Goal: Submit feedback/report problem

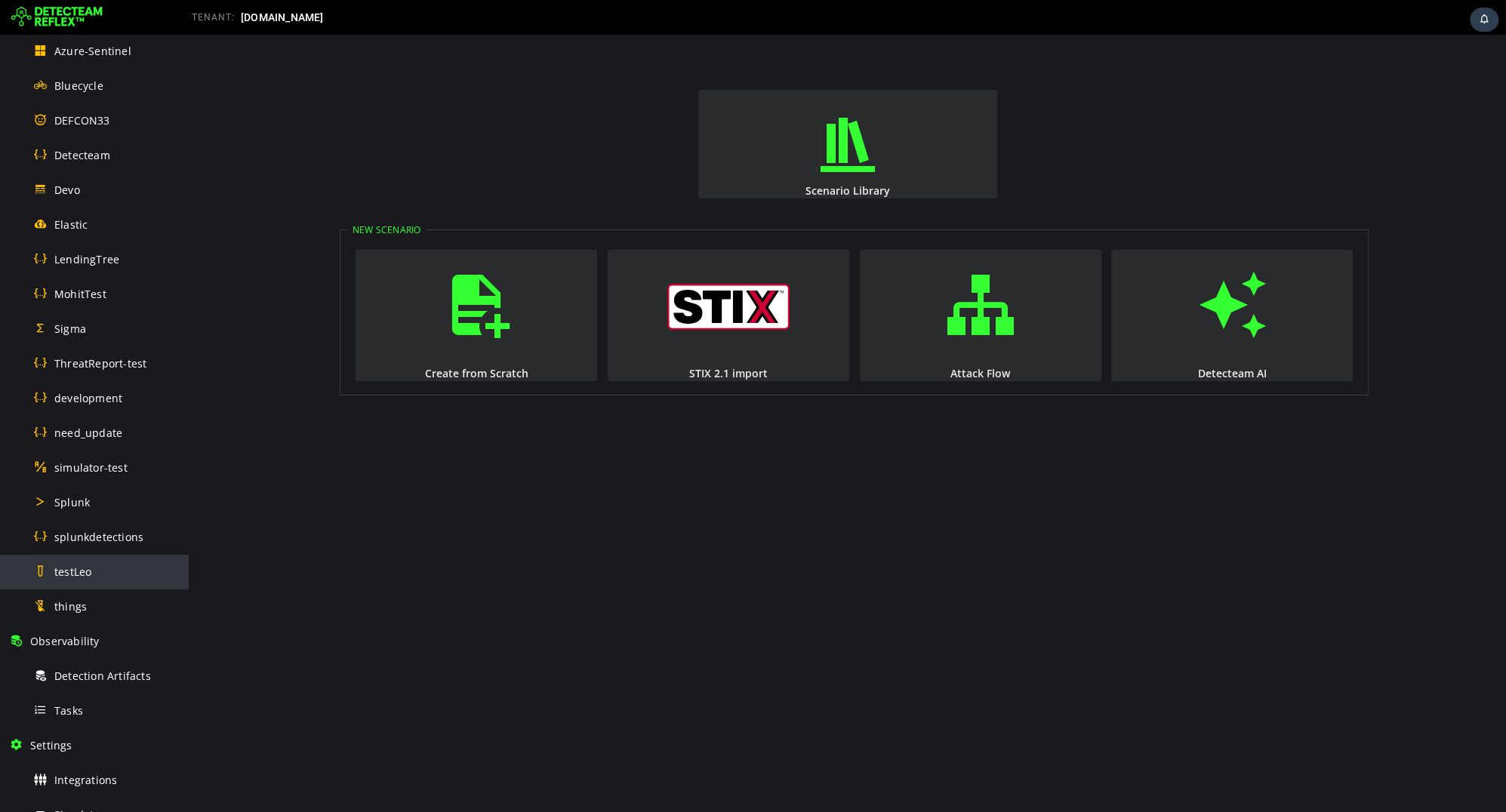
scroll to position [520, 0]
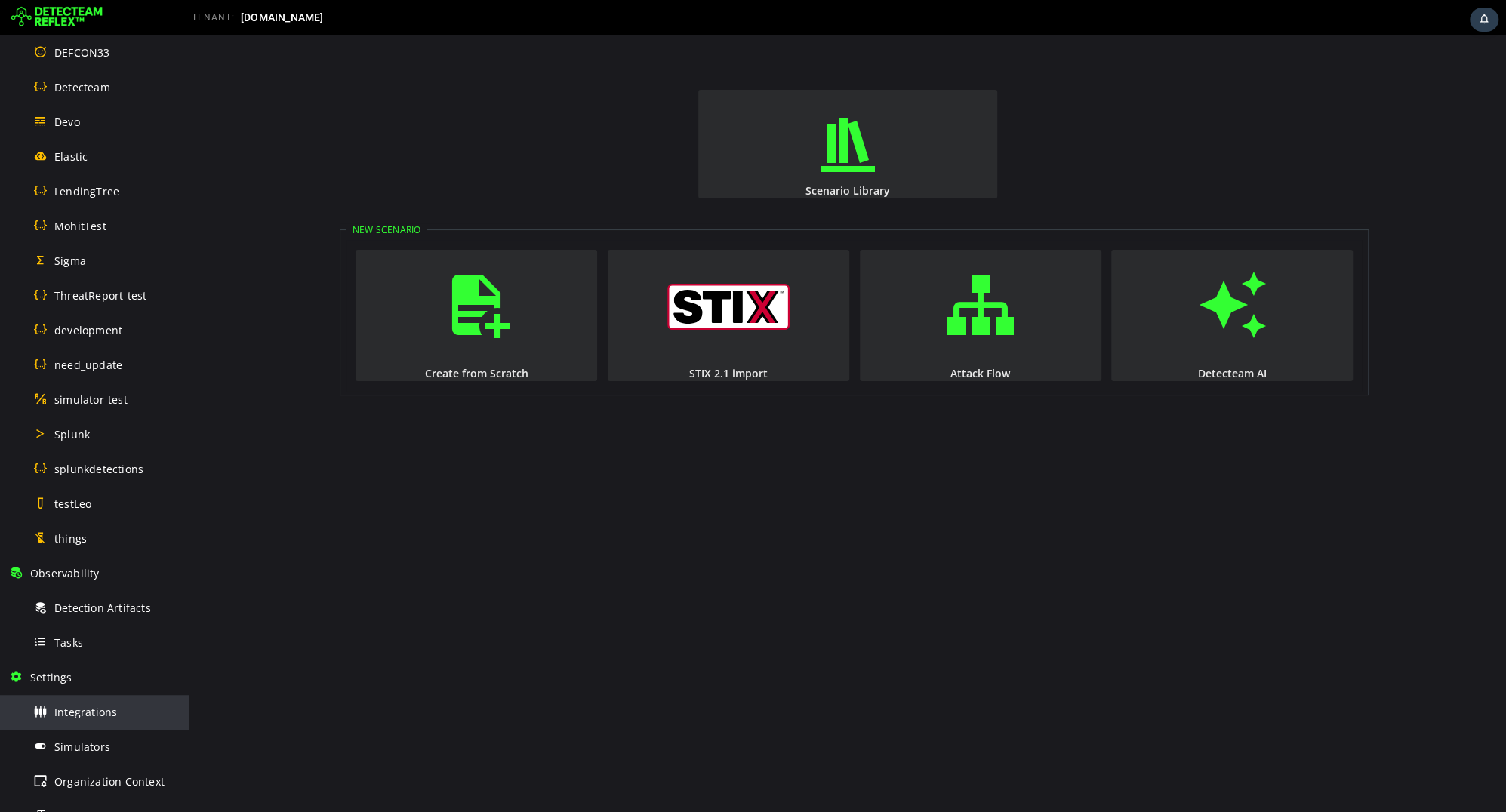
click at [96, 723] on div "Integrations" at bounding box center [106, 712] width 146 height 34
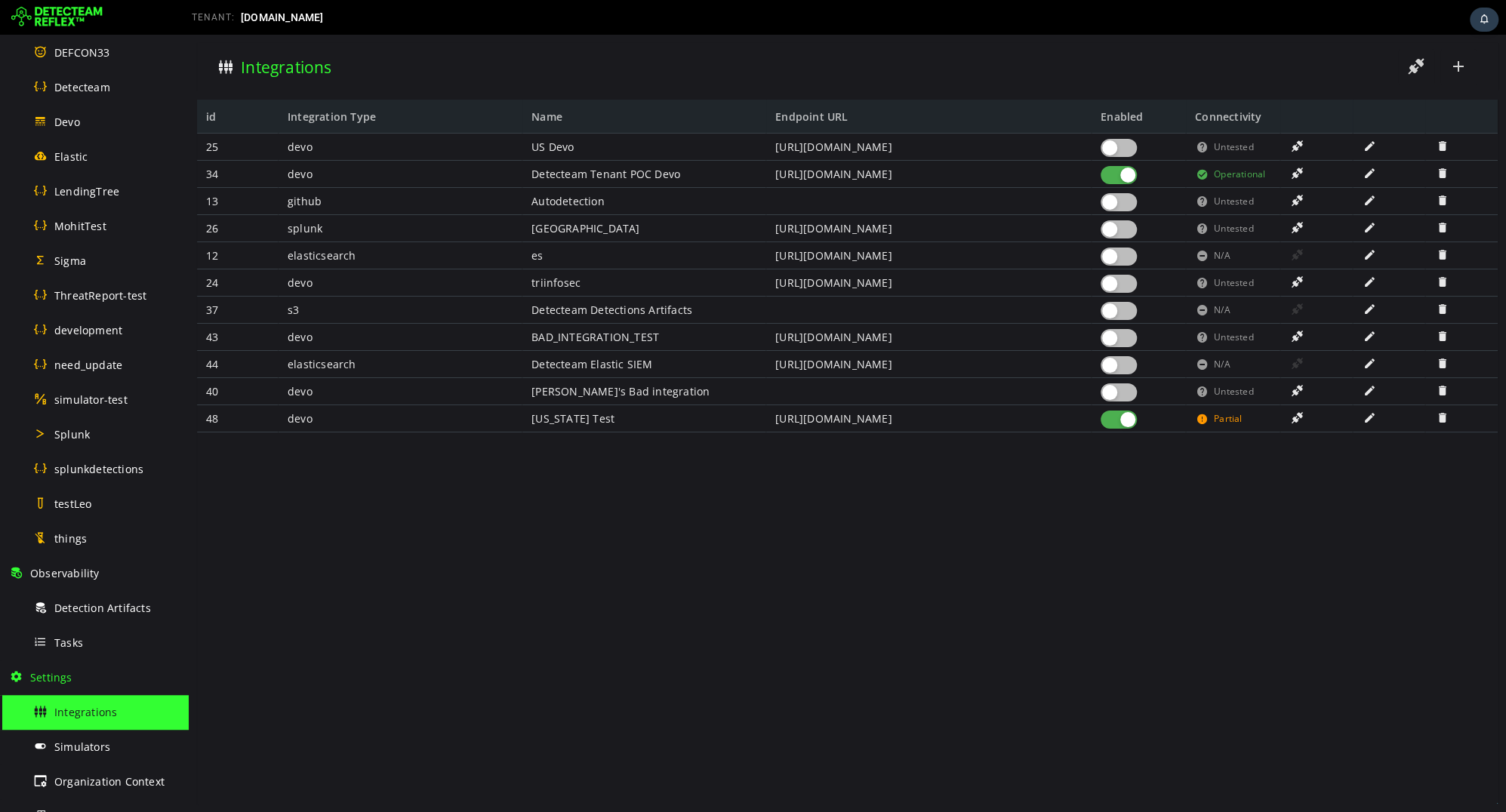
click at [1369, 421] on span at bounding box center [1369, 418] width 15 height 13
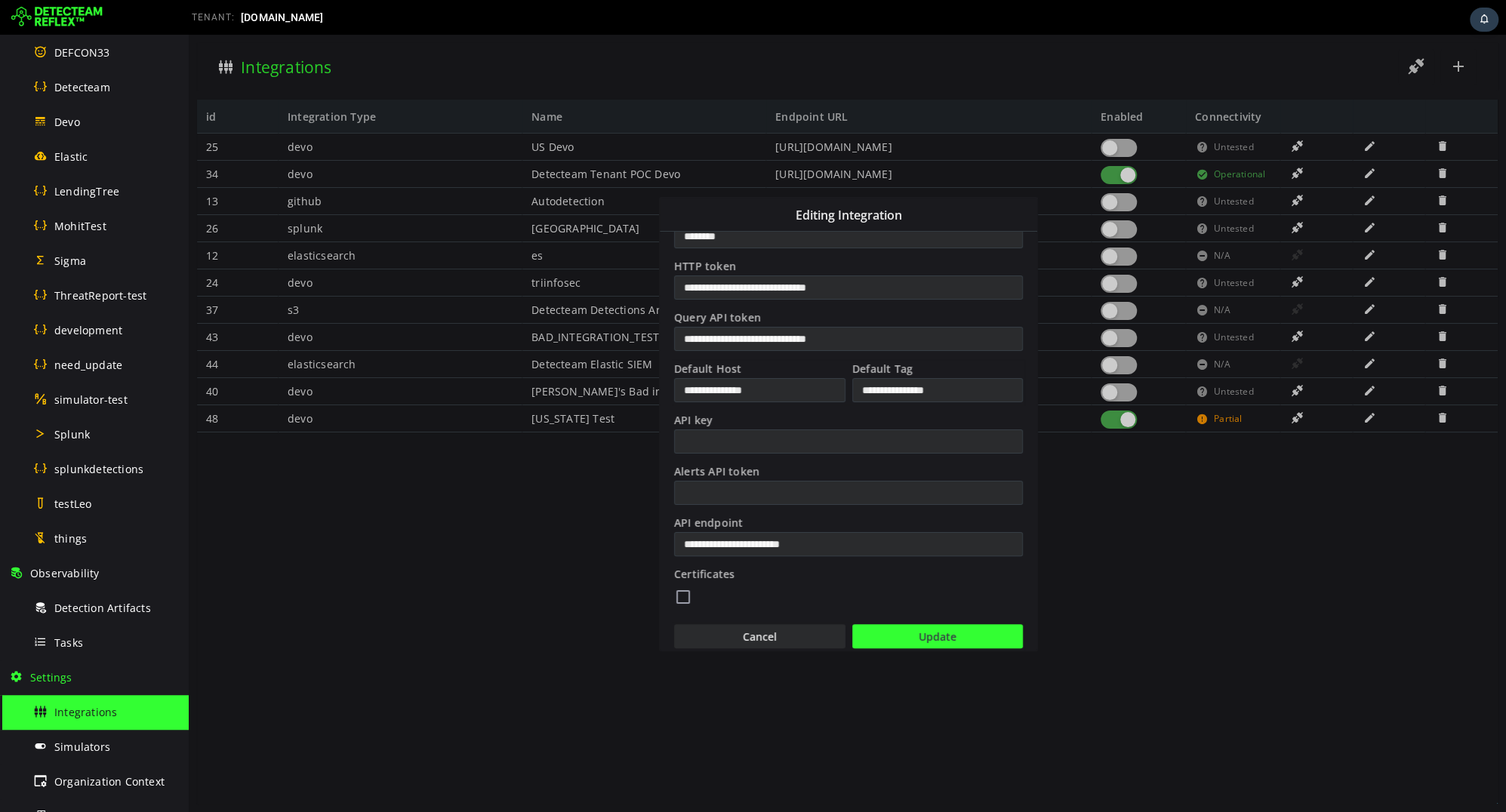
scroll to position [256, 0]
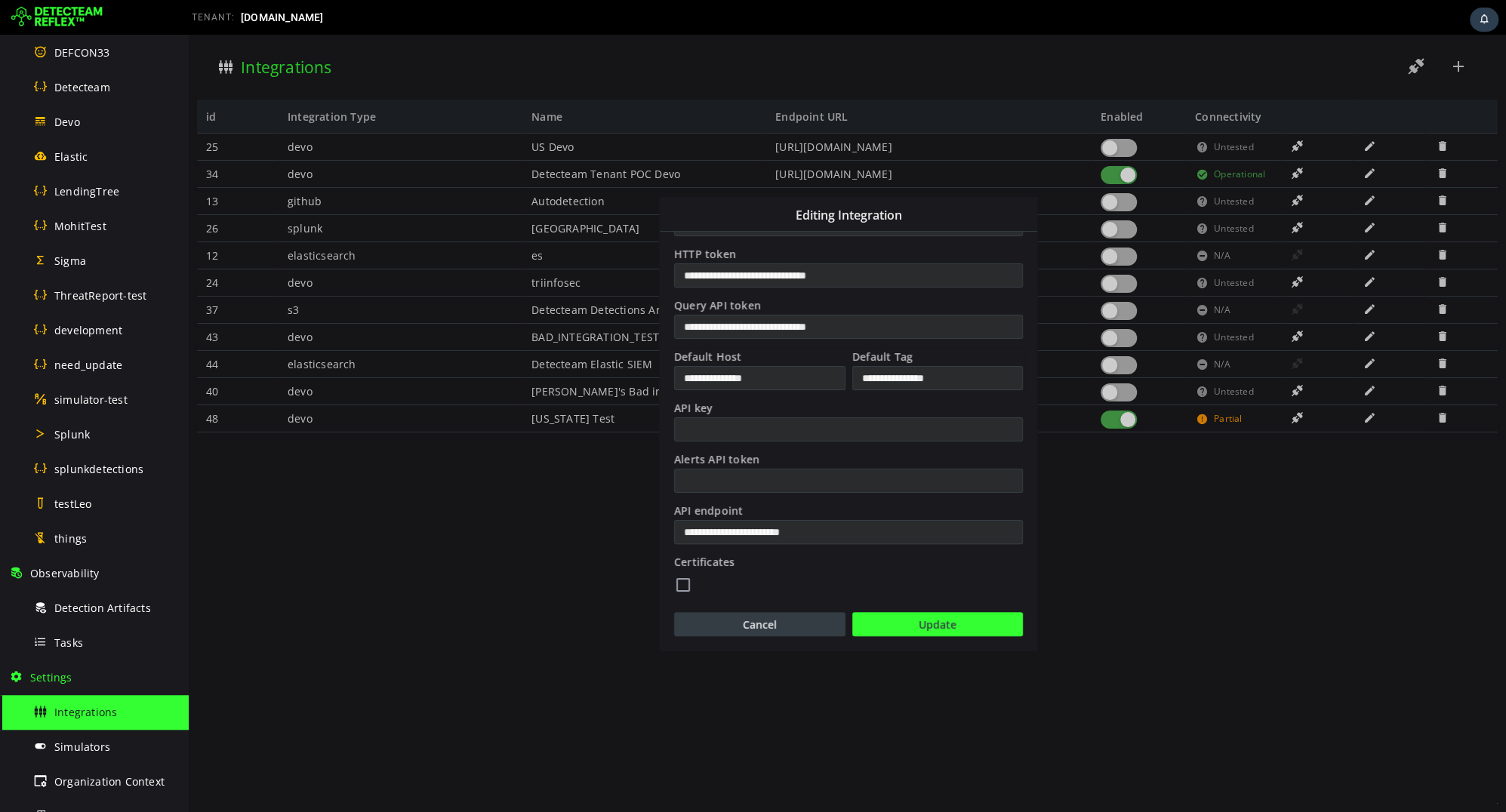
click at [766, 618] on button "Cancel" at bounding box center [759, 624] width 171 height 24
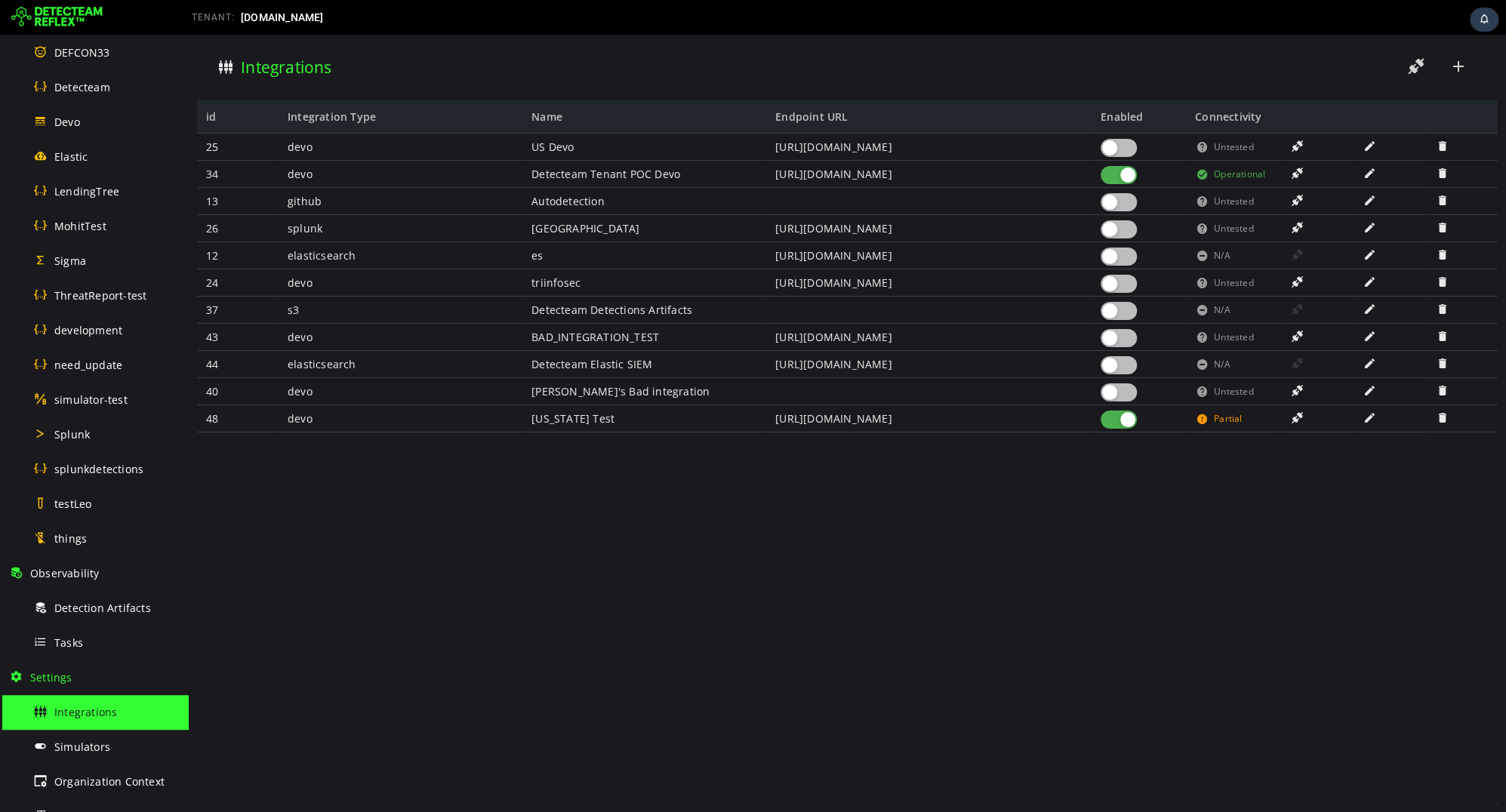
click at [1124, 147] on div at bounding box center [1119, 148] width 36 height 18
click at [1293, 145] on span at bounding box center [1297, 146] width 15 height 13
click at [1374, 146] on span at bounding box center [1369, 146] width 15 height 13
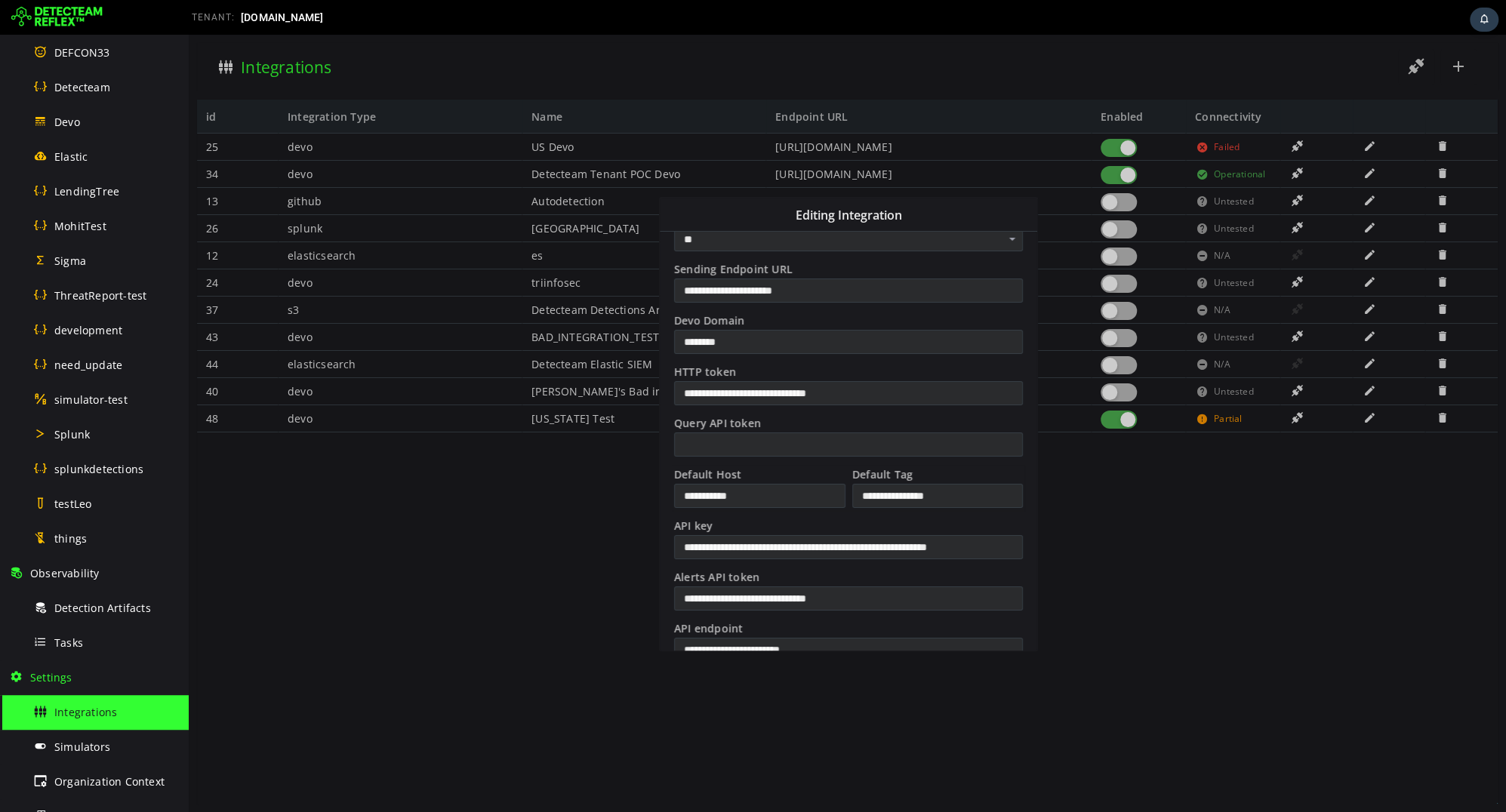
scroll to position [256, 2]
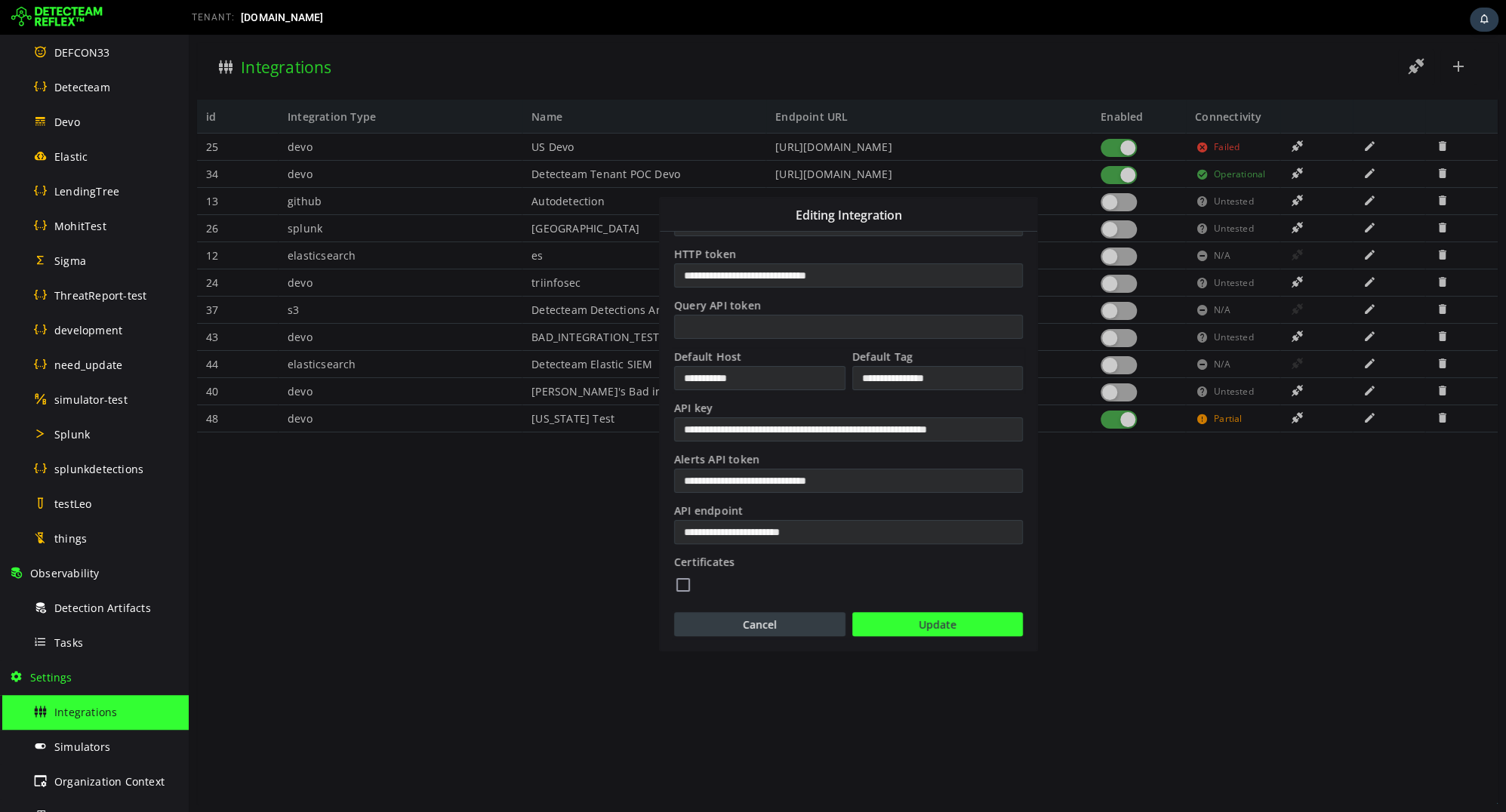
click at [758, 622] on button "Cancel" at bounding box center [759, 624] width 171 height 24
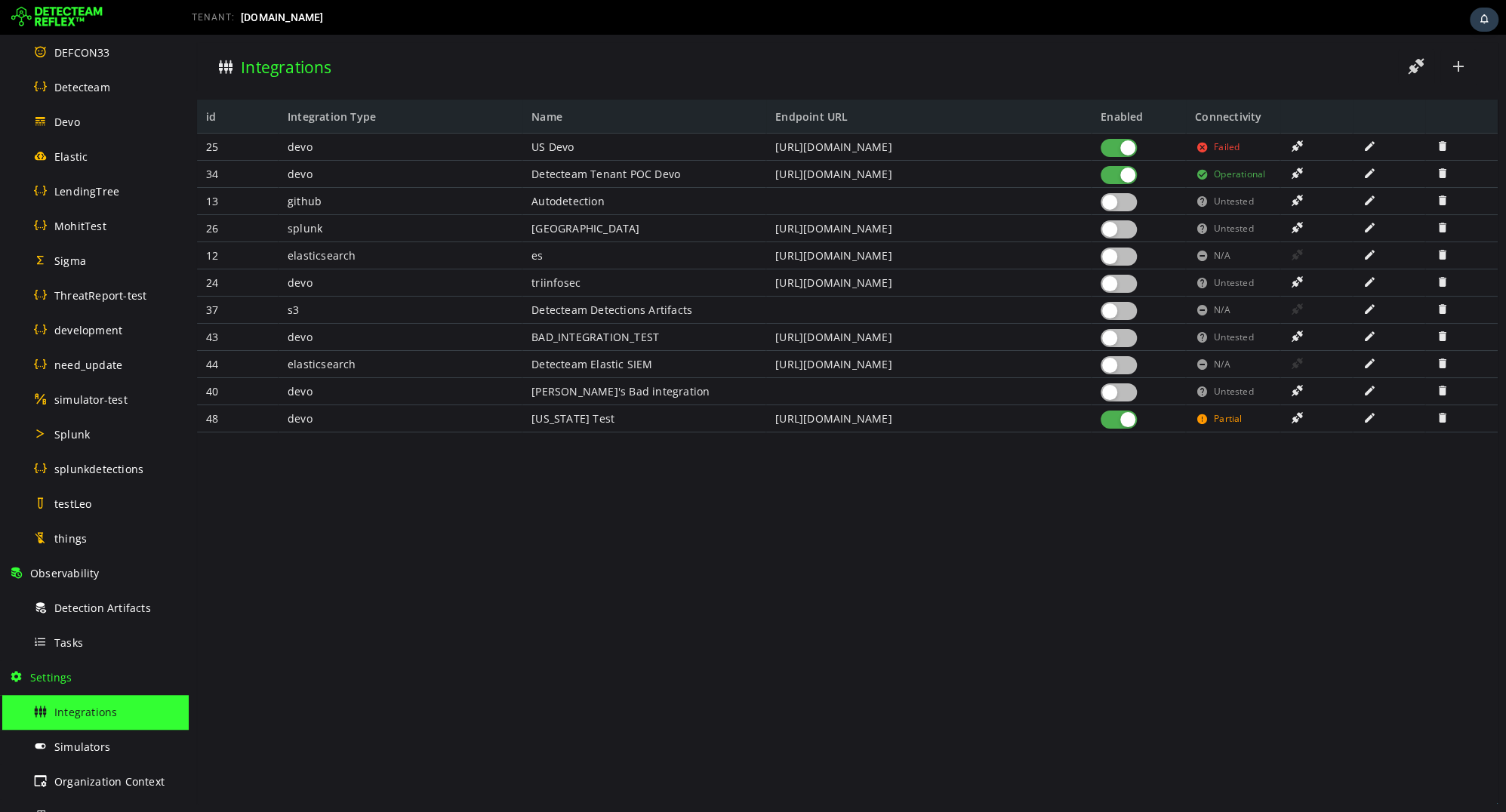
click at [1365, 422] on span at bounding box center [1369, 418] width 15 height 13
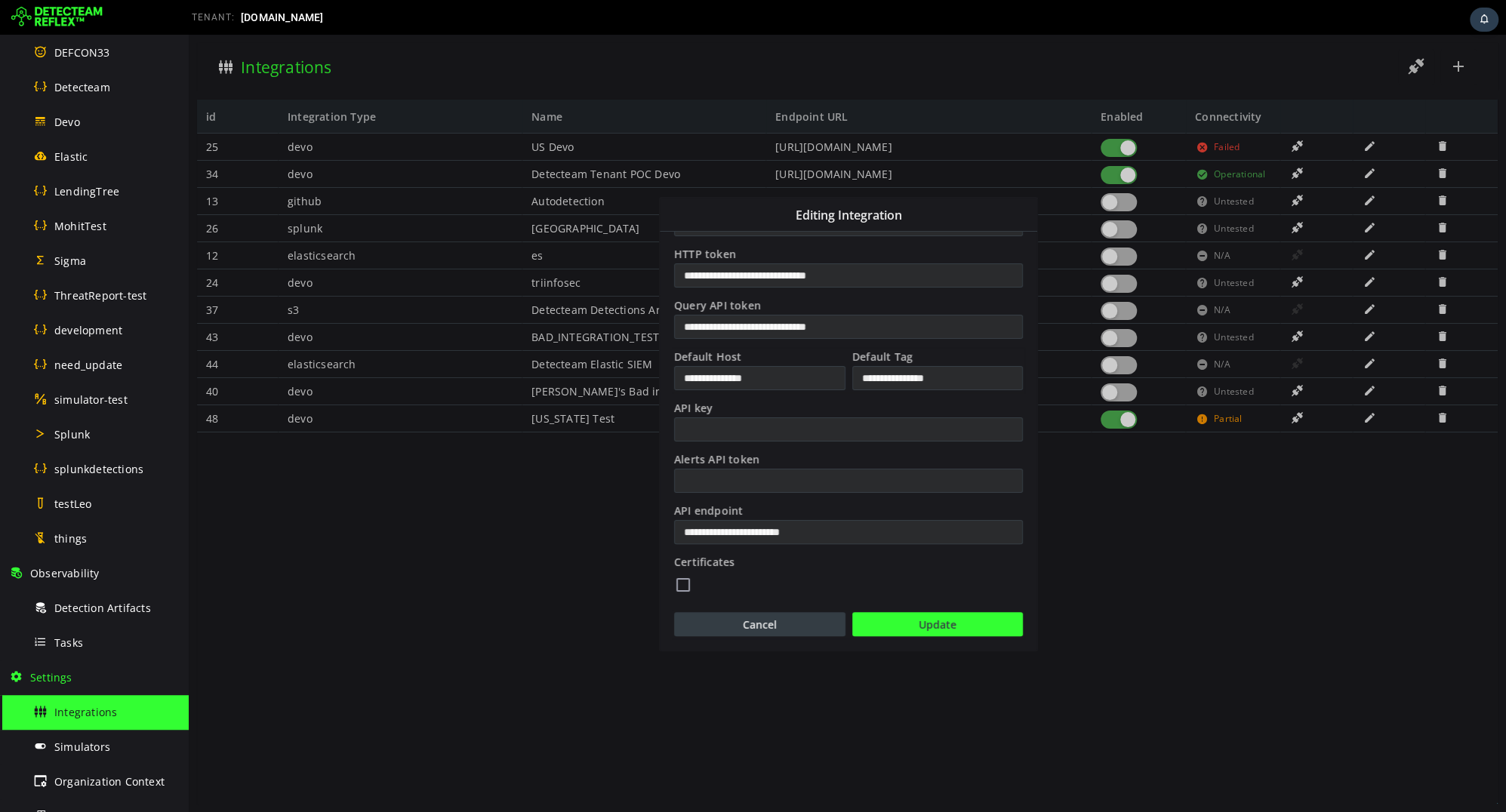
click at [767, 627] on button "Cancel" at bounding box center [759, 624] width 171 height 24
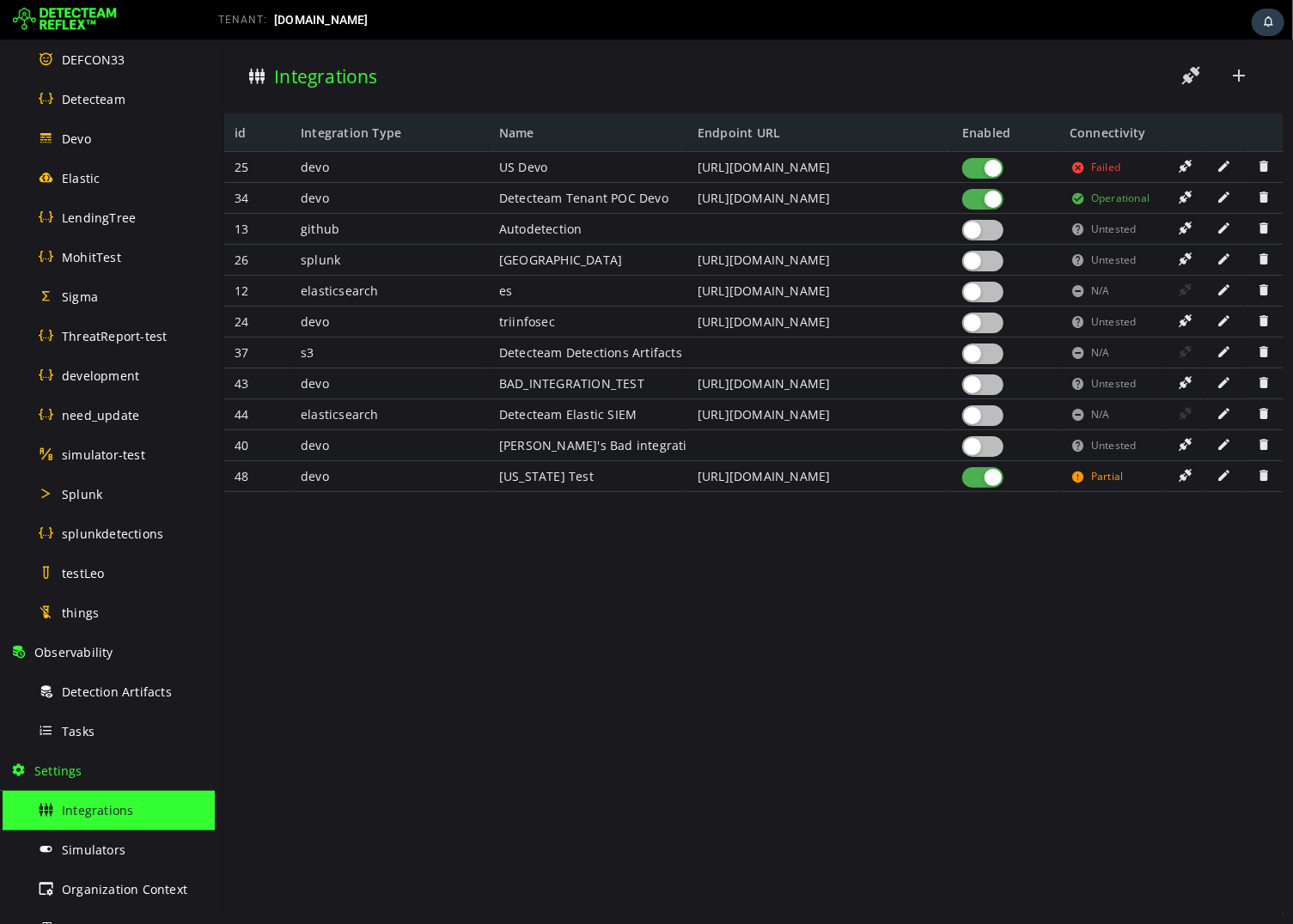
click at [1177, 165] on span at bounding box center [1184, 165] width 17 height 15
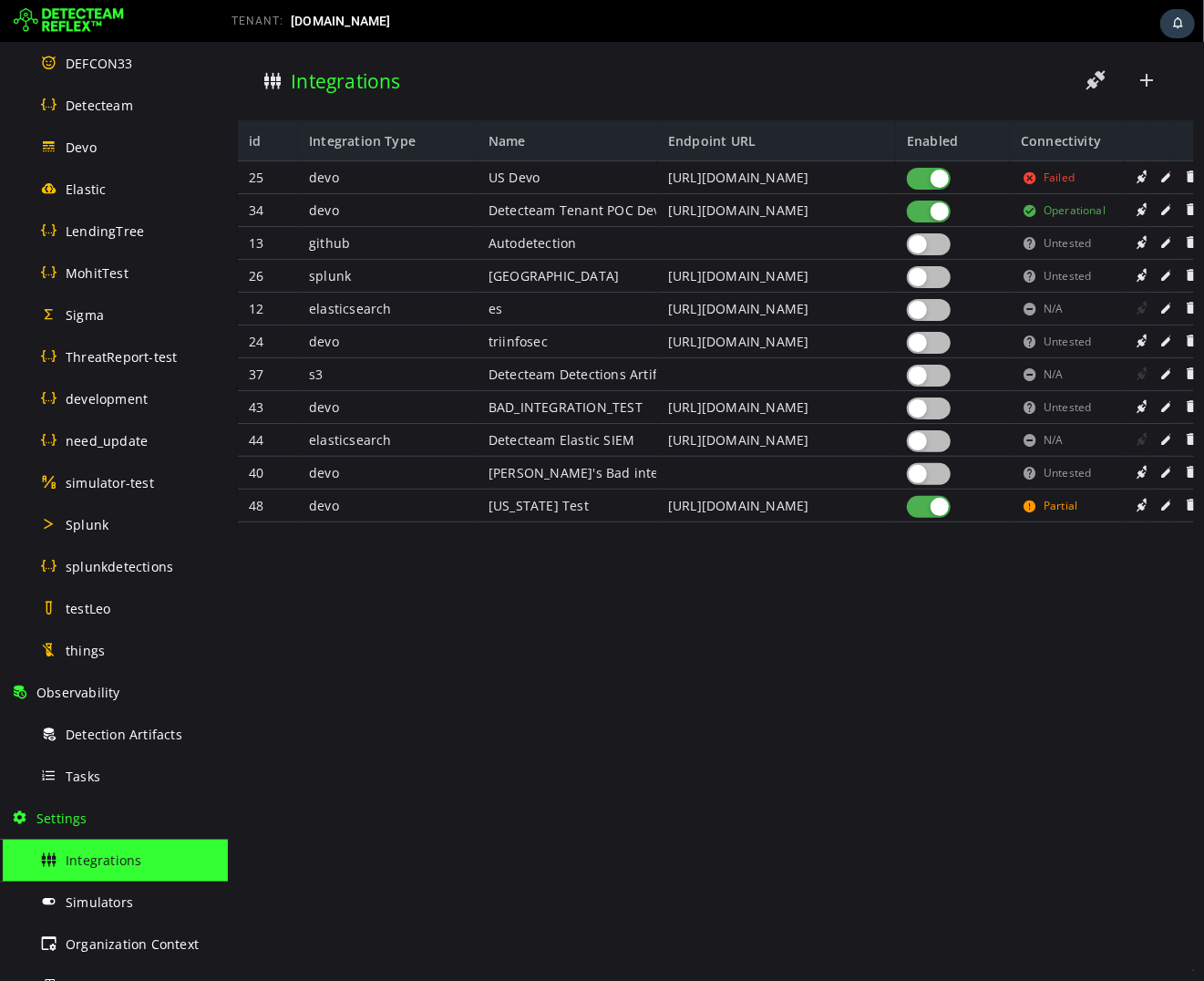
click at [1164, 179] on span at bounding box center [1166, 176] width 18 height 16
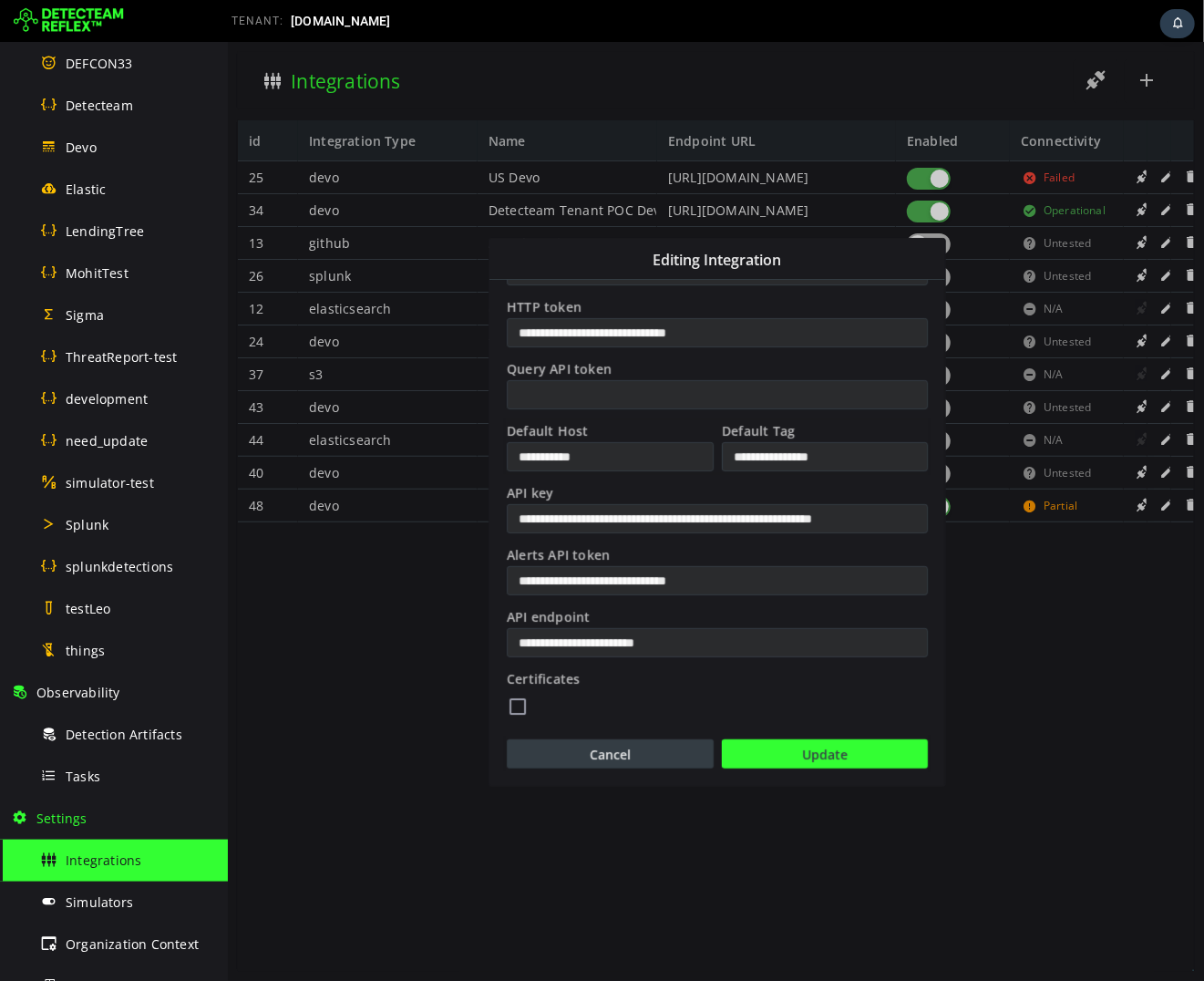
click at [628, 750] on button "Cancel" at bounding box center [608, 753] width 207 height 29
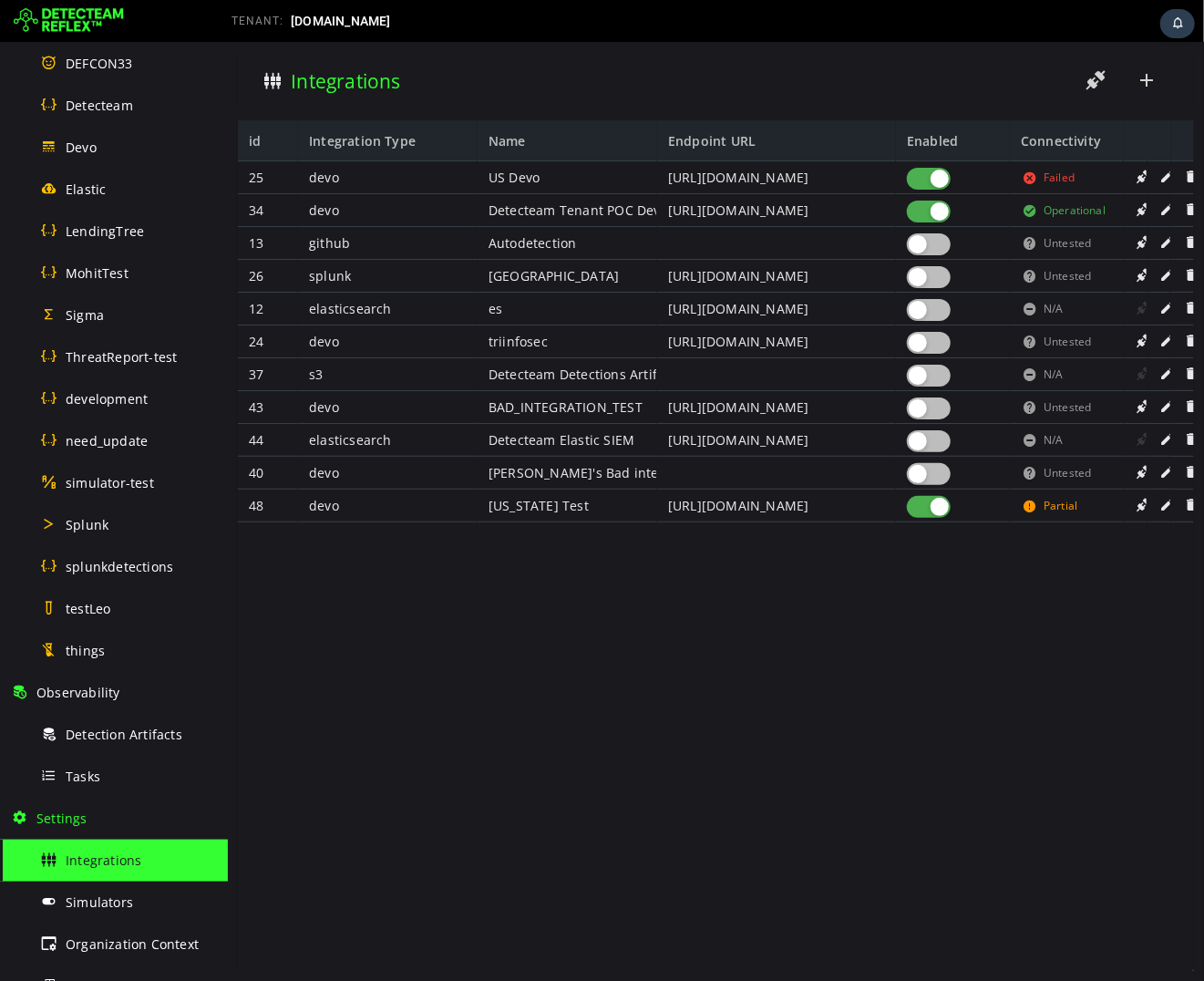
click at [1163, 179] on span at bounding box center [1166, 176] width 18 height 16
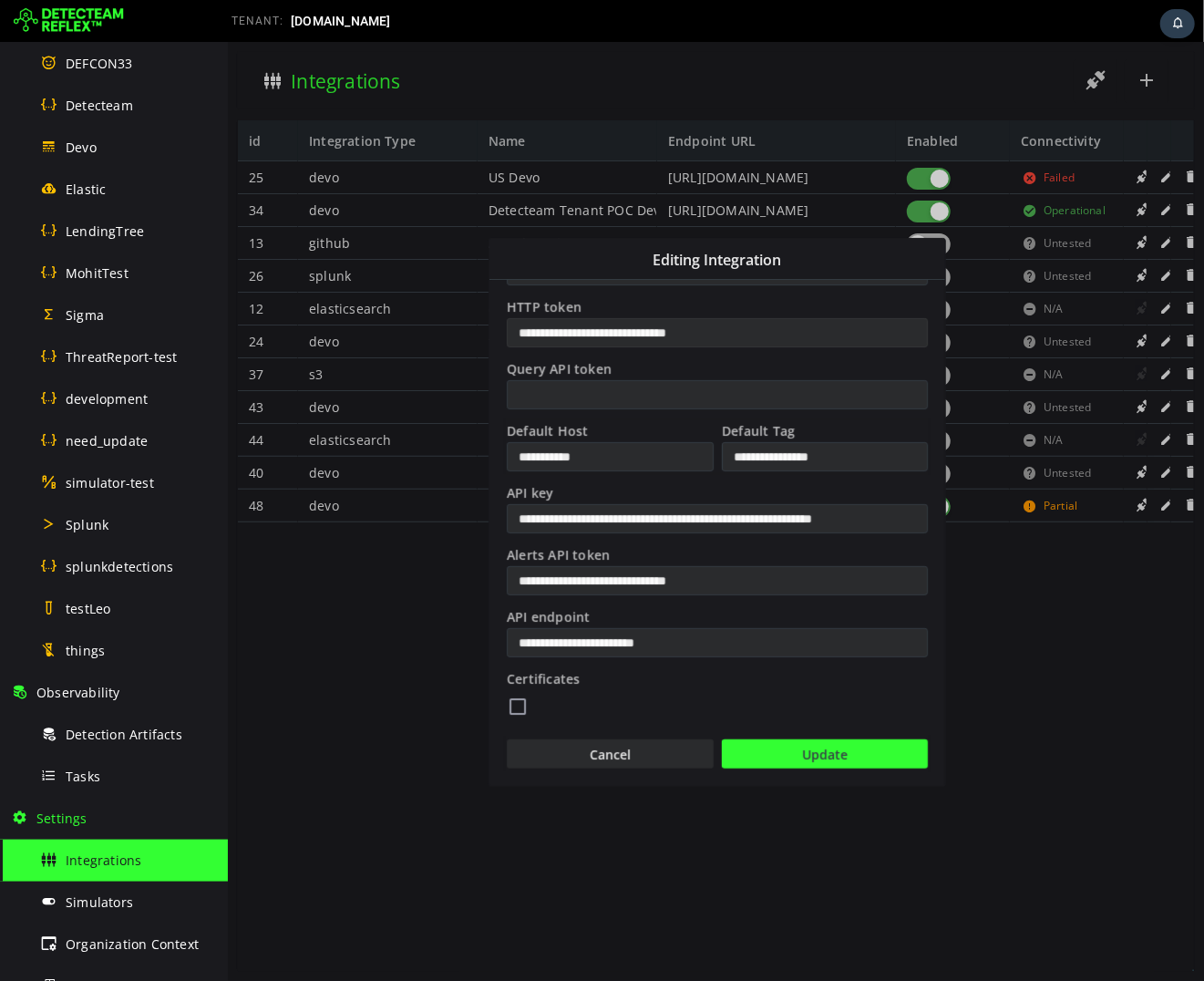
click at [805, 346] on input "**********" at bounding box center [716, 332] width 421 height 29
type input "**********"
click at [671, 755] on button "Cancel" at bounding box center [608, 753] width 207 height 29
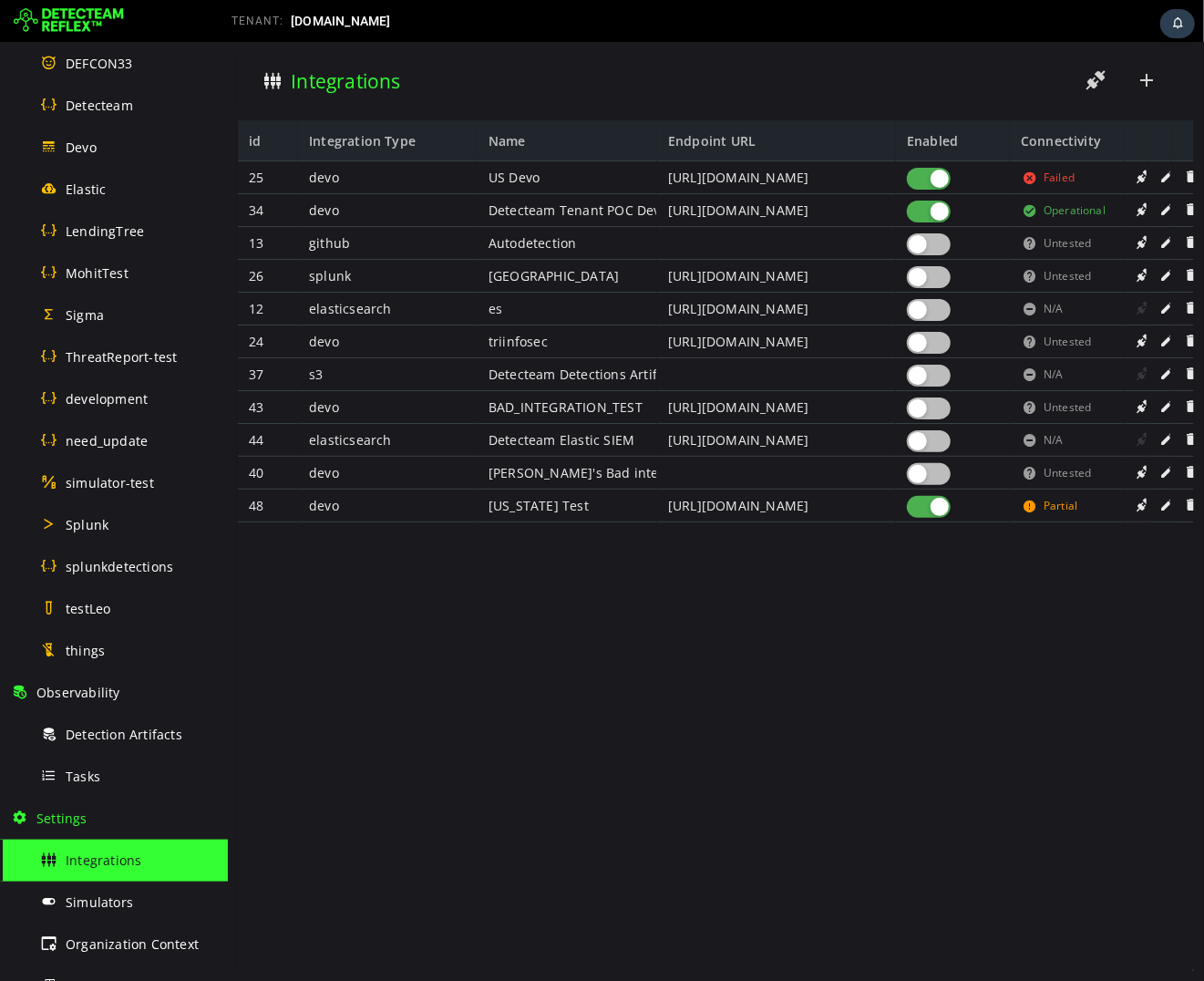
click at [1139, 174] on span at bounding box center [1143, 176] width 18 height 16
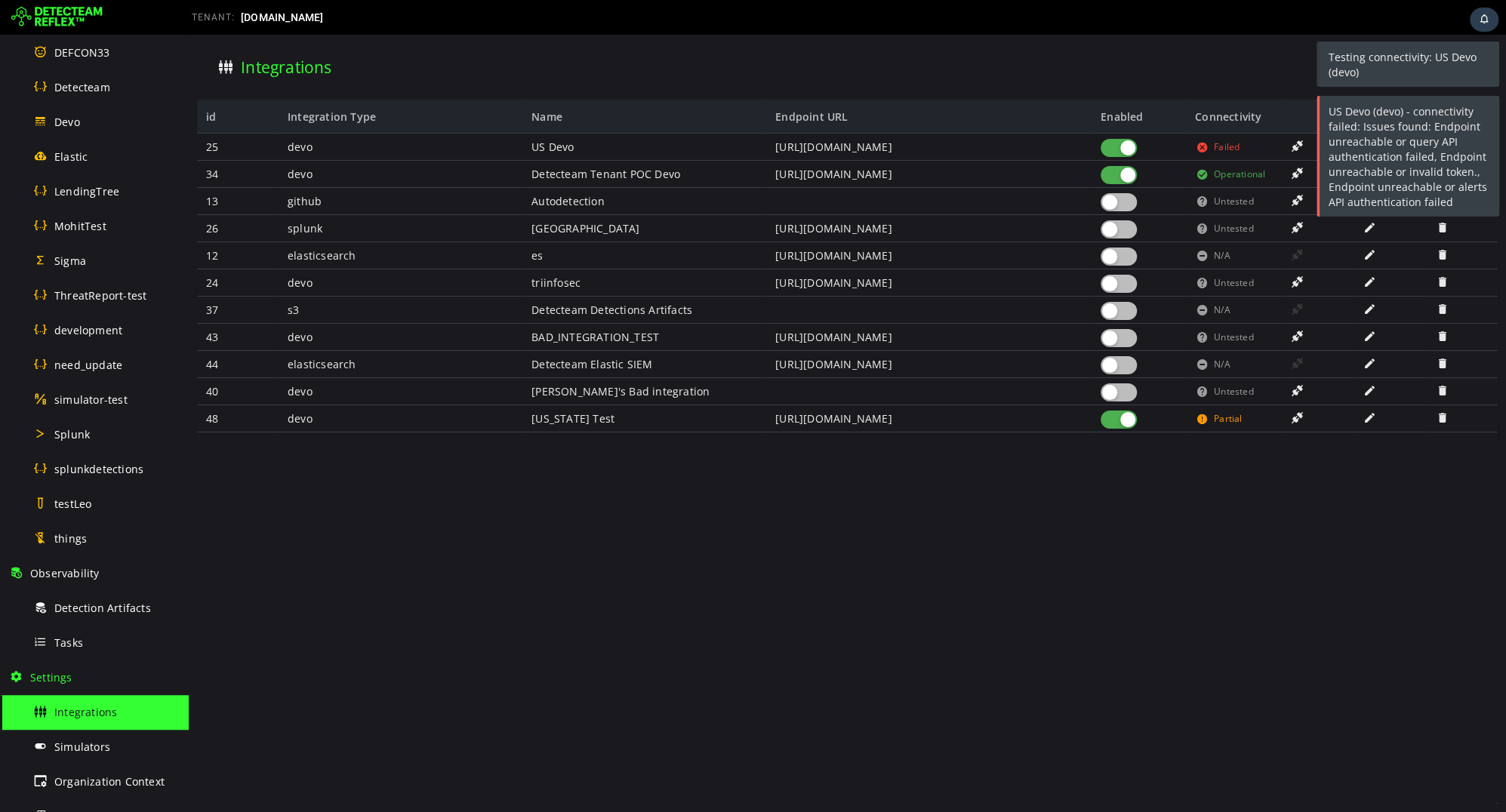
click at [1364, 145] on div "US Devo (devo) - connectivity failed: Issues found: Endpoint unreachable or que…" at bounding box center [1410, 157] width 180 height 122
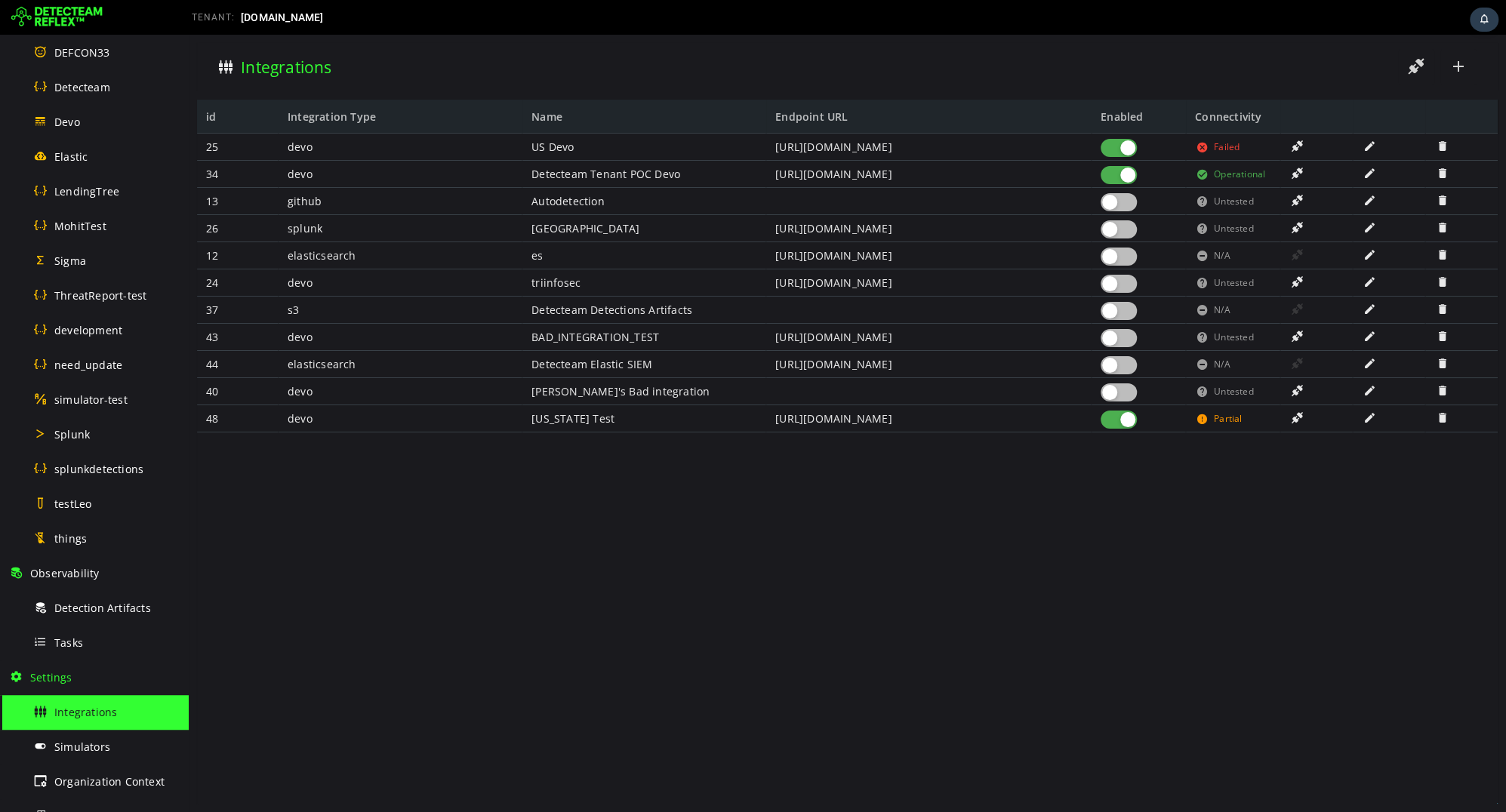
click at [1297, 145] on span at bounding box center [1297, 146] width 15 height 13
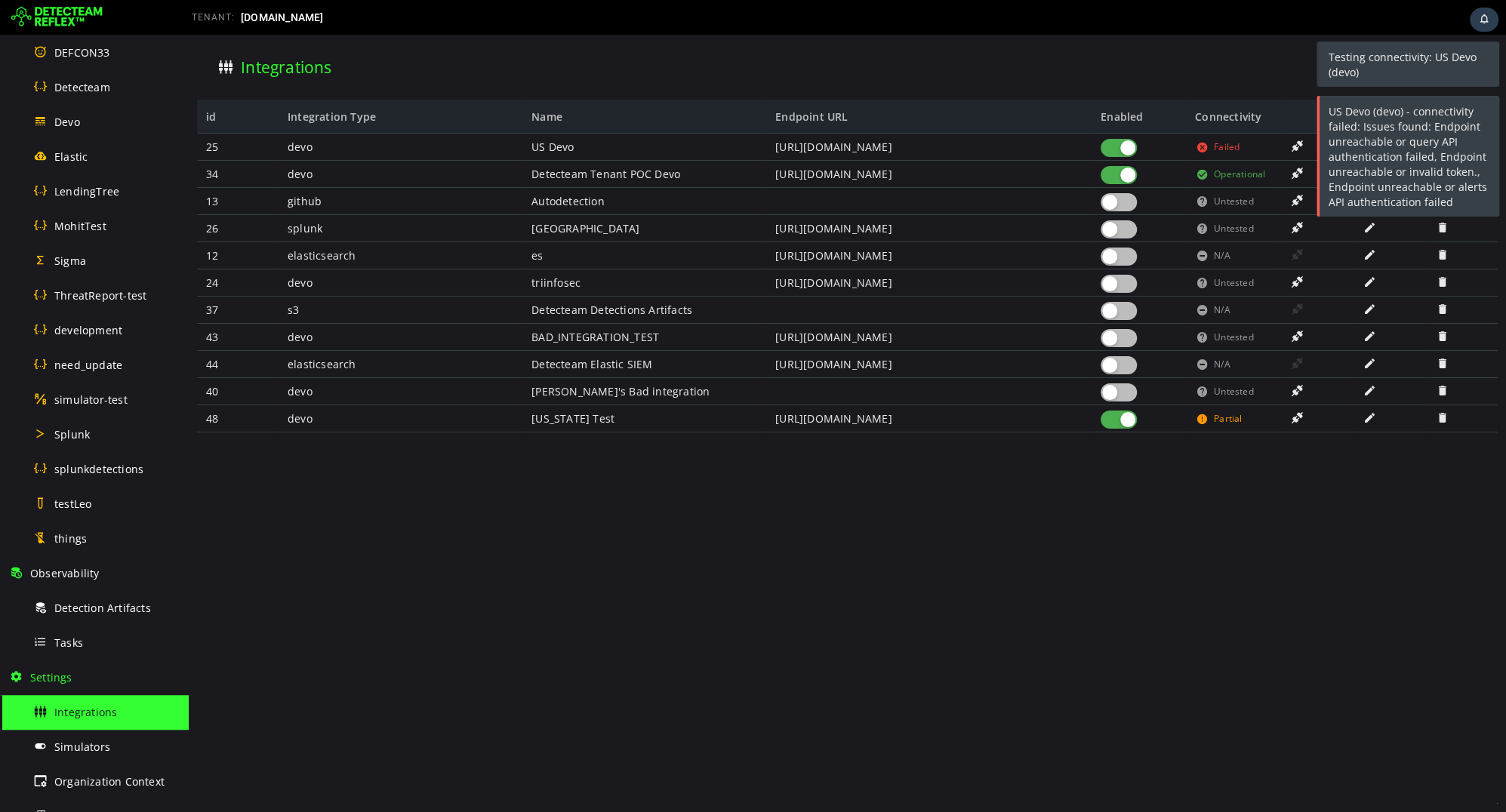
click at [1369, 145] on div "US Devo (devo) - connectivity failed: Issues found: Endpoint unreachable or que…" at bounding box center [1410, 157] width 180 height 122
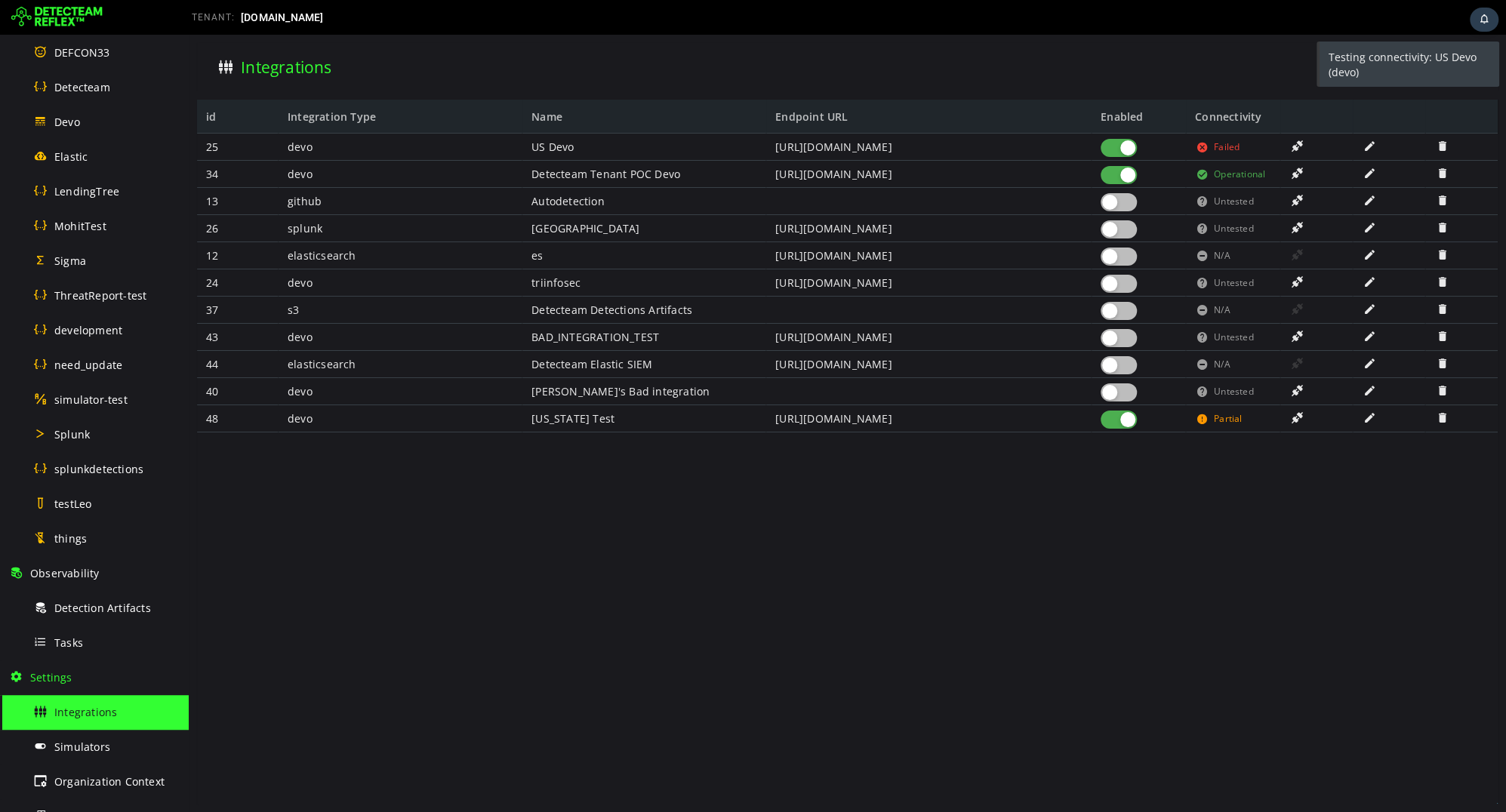
click at [1369, 145] on span at bounding box center [1369, 146] width 15 height 13
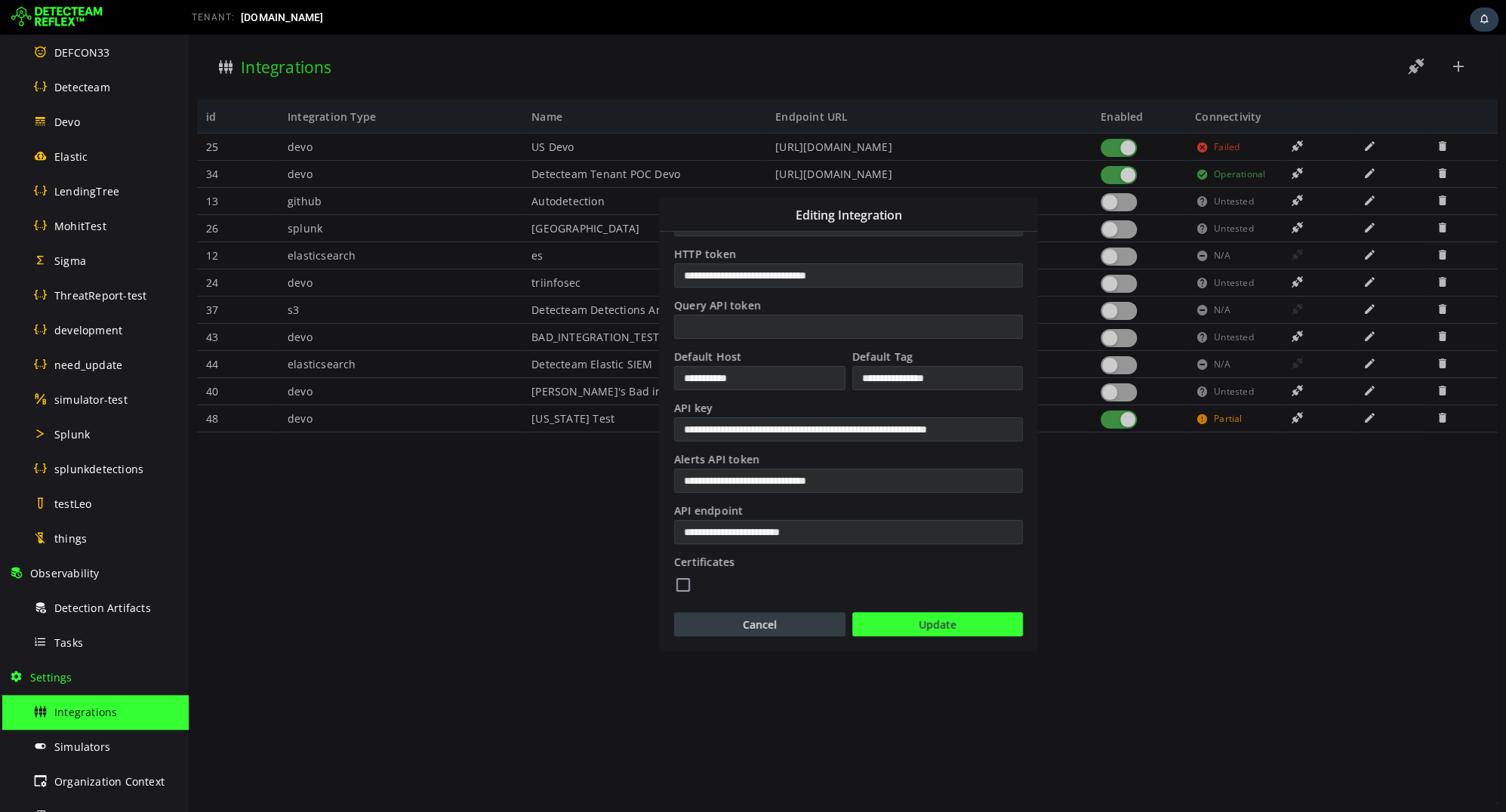
click at [769, 628] on button "Cancel" at bounding box center [759, 624] width 171 height 24
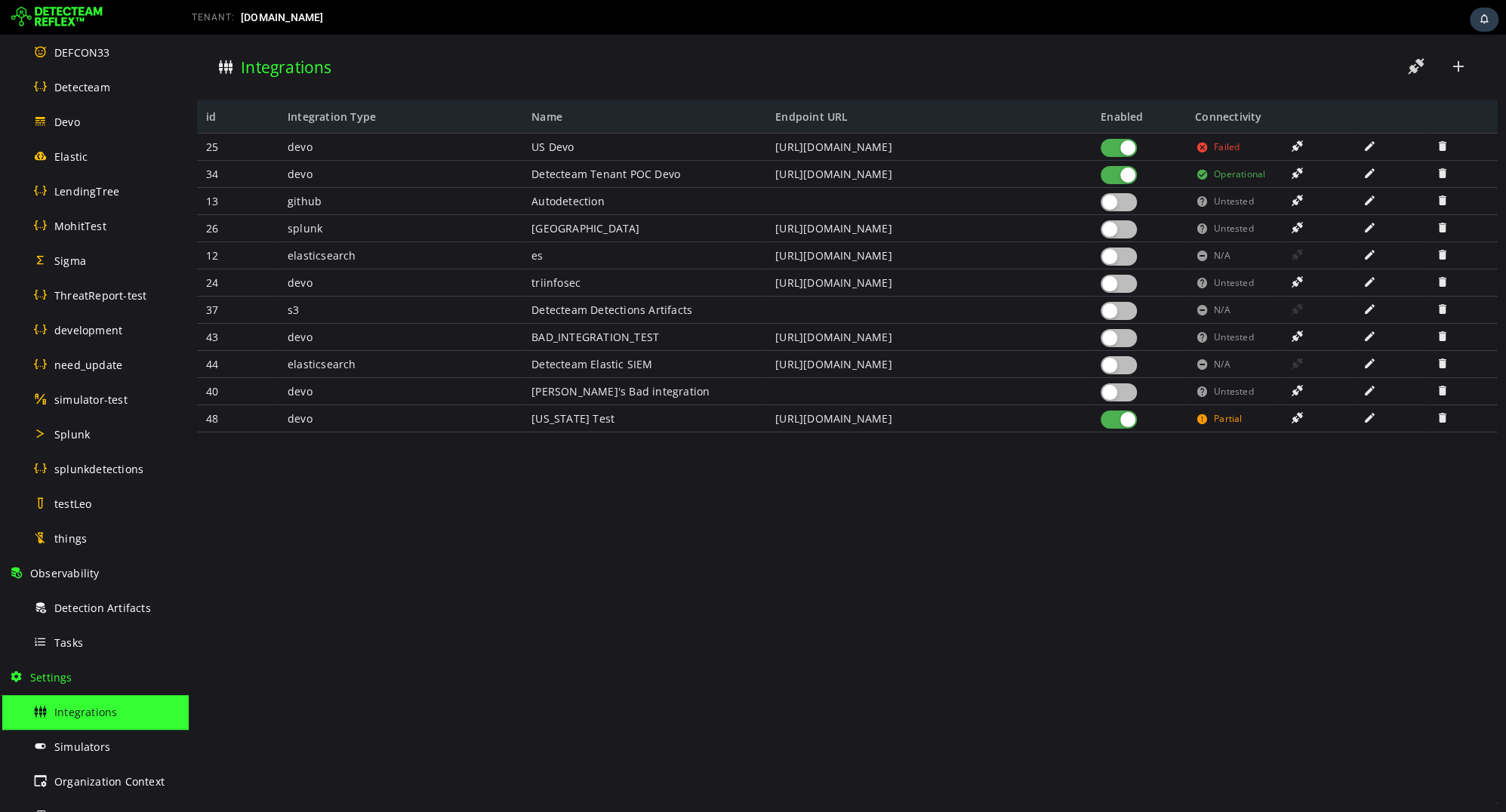
click at [1296, 146] on span at bounding box center [1297, 146] width 15 height 13
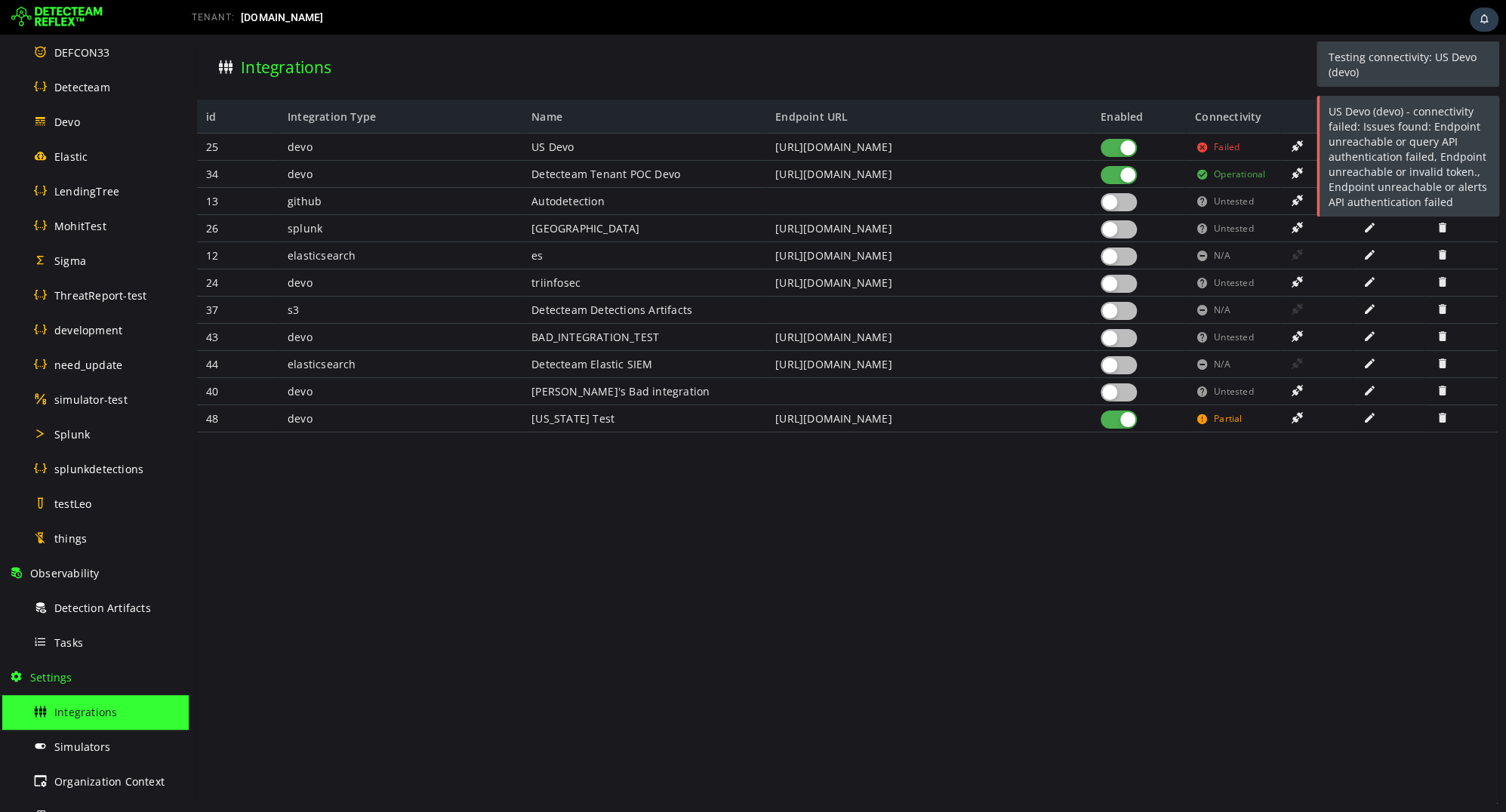
click at [1389, 131] on div "US Devo (devo) - connectivity failed: Issues found: Endpoint unreachable or que…" at bounding box center [1410, 157] width 180 height 122
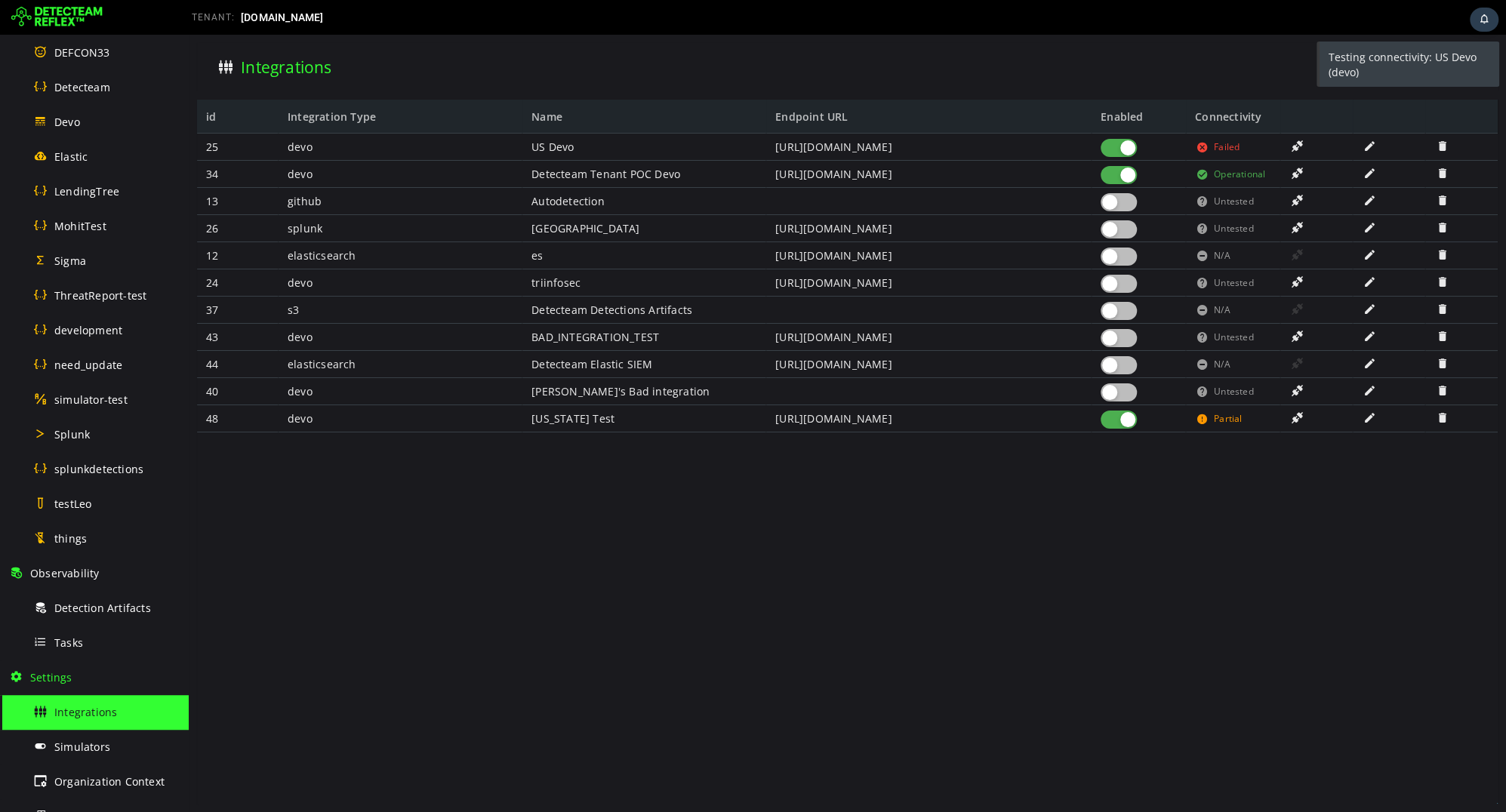
click at [1389, 131] on div "US Devo (devo) - connectivity failed: Issues found: Endpoint unreachable or que…" at bounding box center [1408, 157] width 182 height 122
click at [1299, 147] on span at bounding box center [1297, 146] width 15 height 13
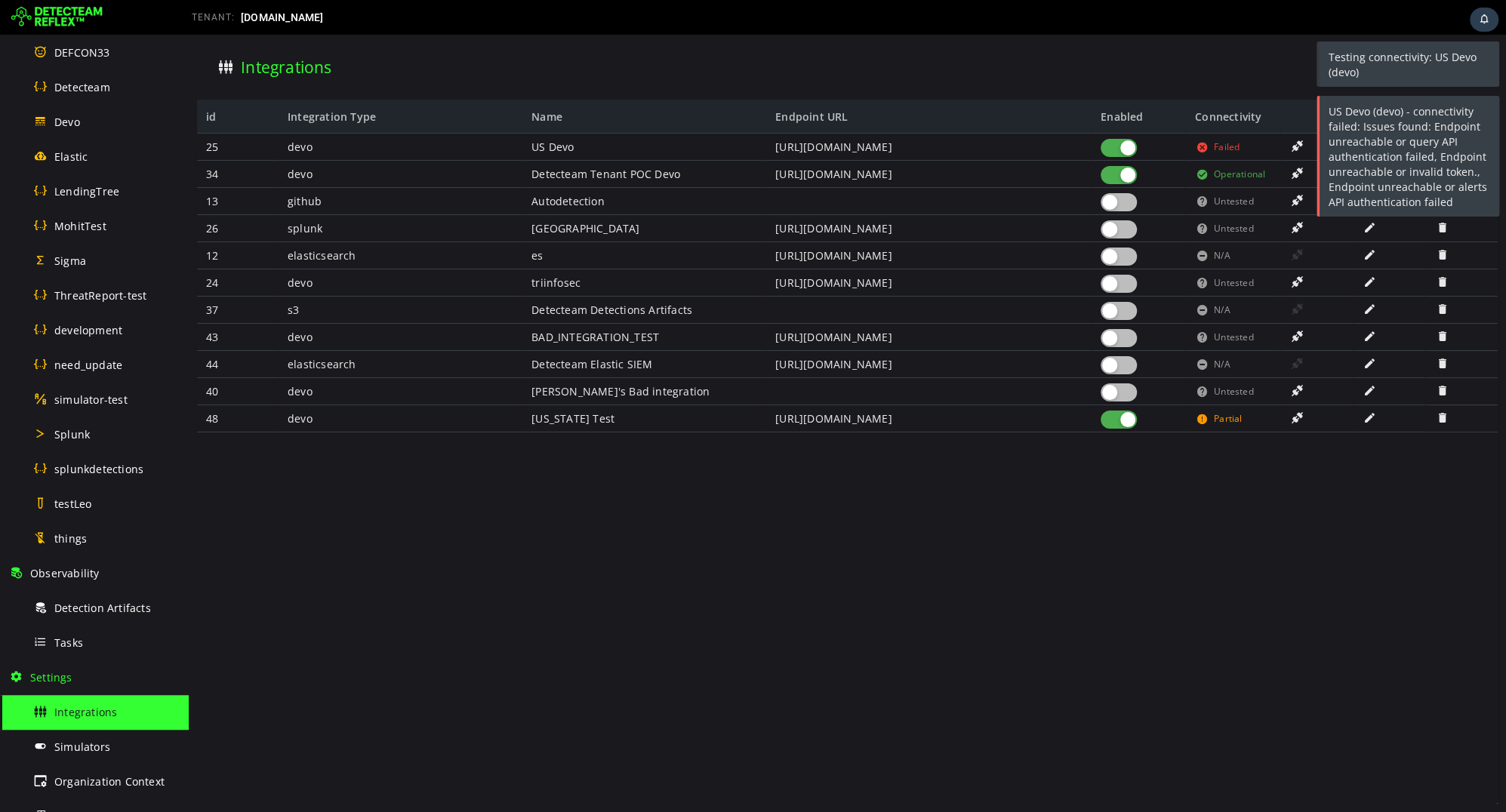
click at [1384, 148] on div "US Devo (devo) - connectivity failed: Issues found: Endpoint unreachable or que…" at bounding box center [1410, 157] width 180 height 122
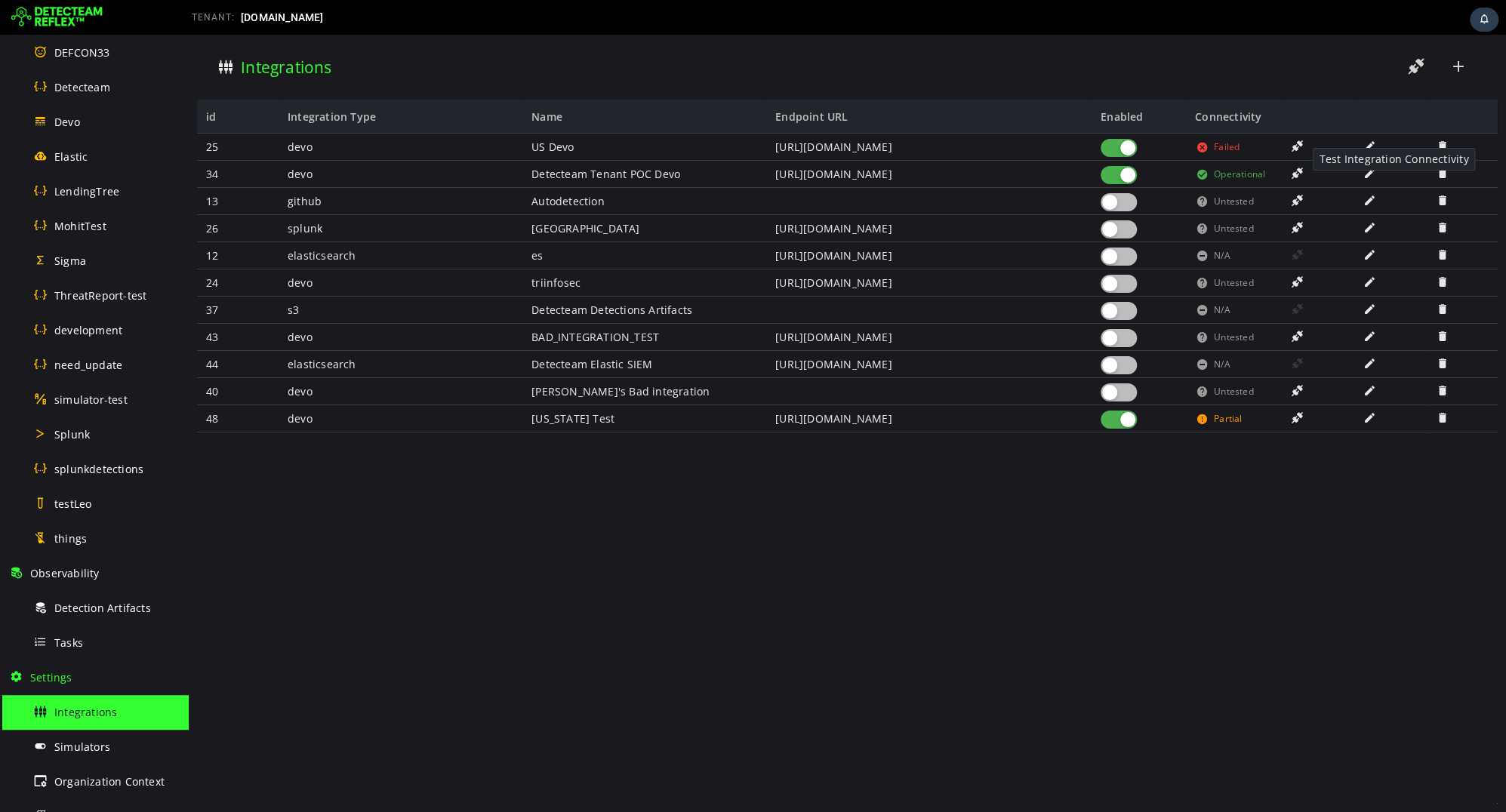
click at [1297, 148] on span at bounding box center [1297, 146] width 15 height 13
click at [1411, 56] on div "Testing connectivity: US Devo (devo)" at bounding box center [1410, 65] width 180 height 47
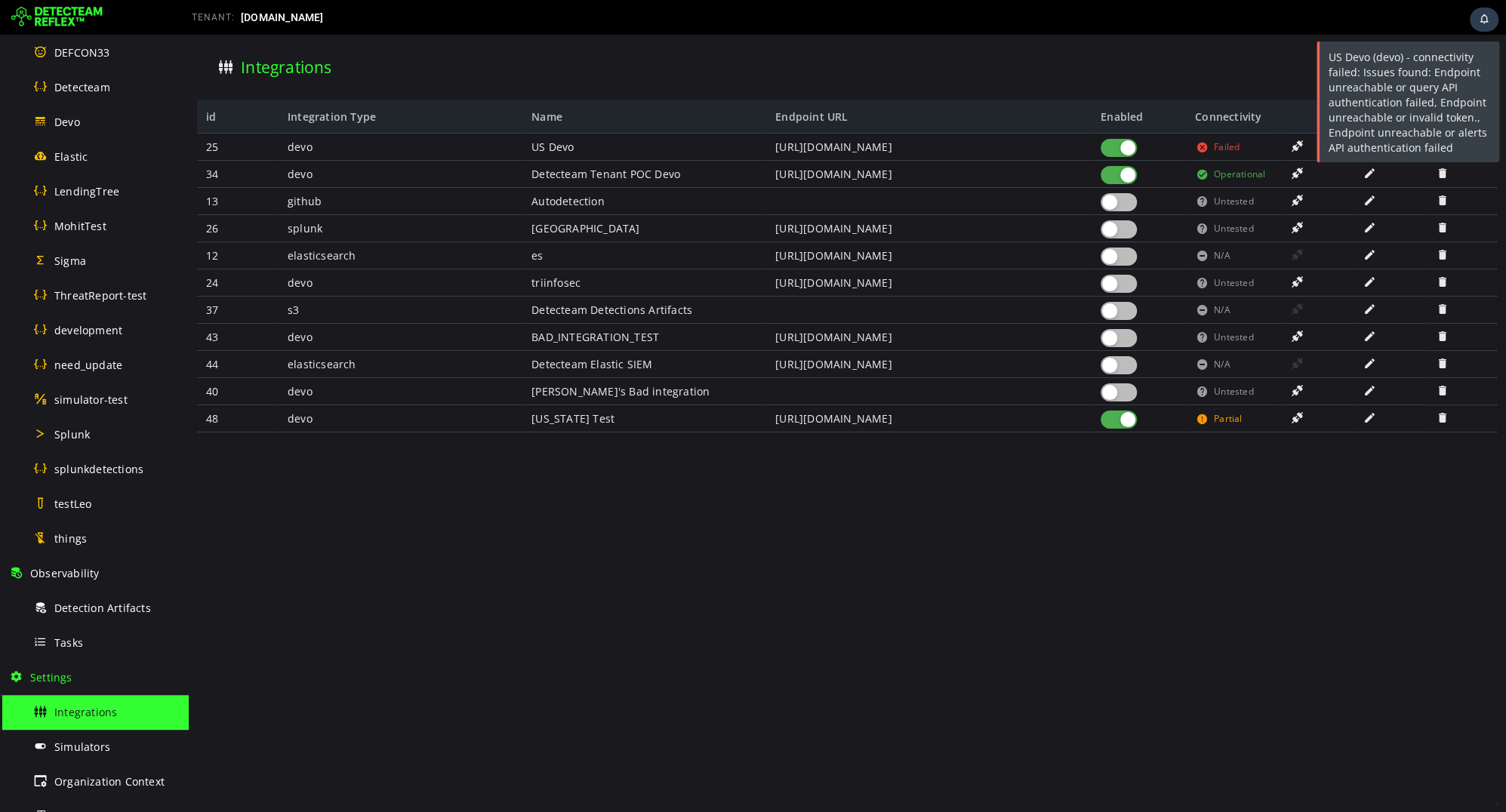
click at [1348, 95] on div "US Devo (devo) - connectivity failed: Issues found: Endpoint unreachable or que…" at bounding box center [1410, 103] width 180 height 122
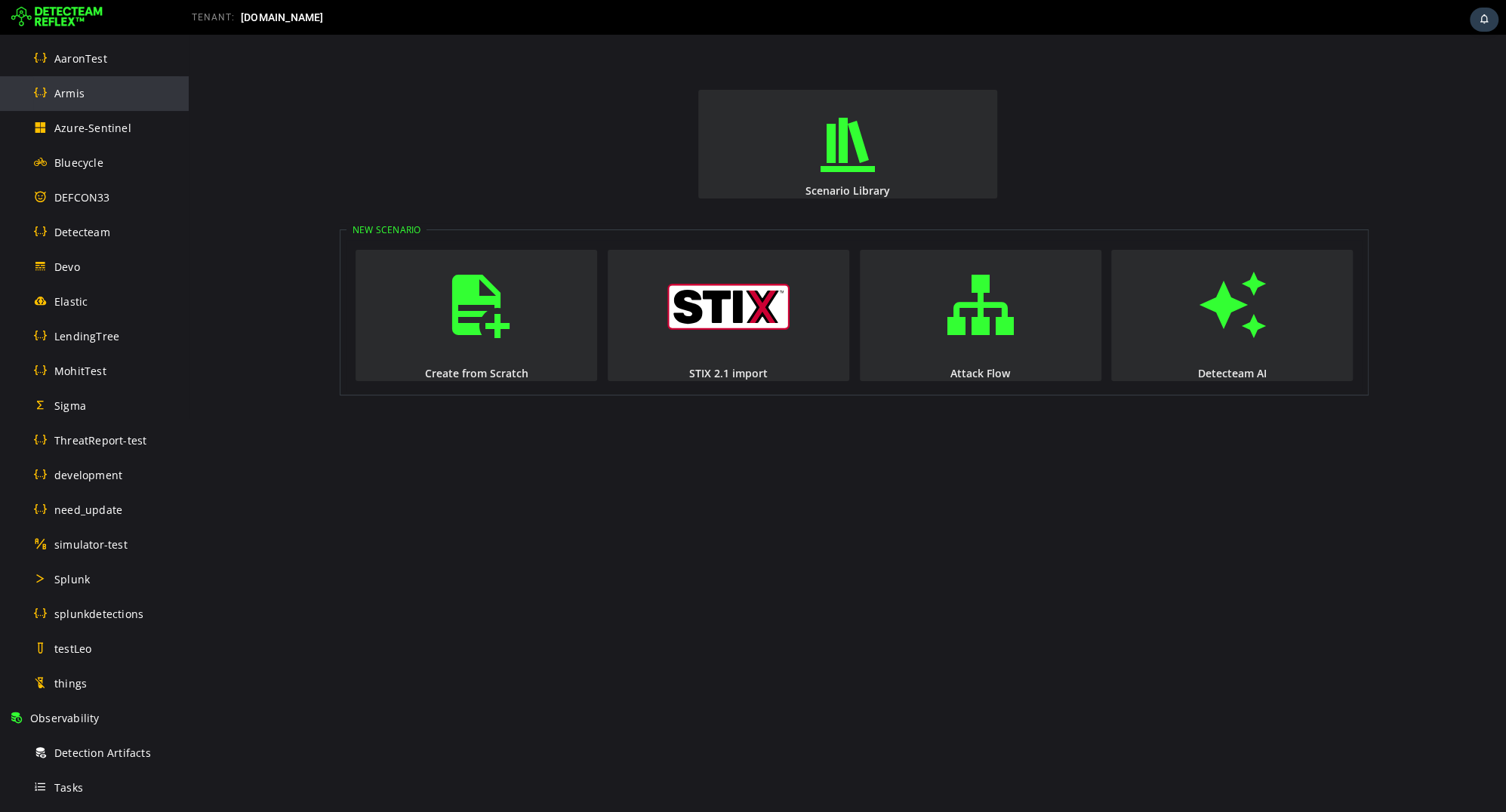
scroll to position [646, 0]
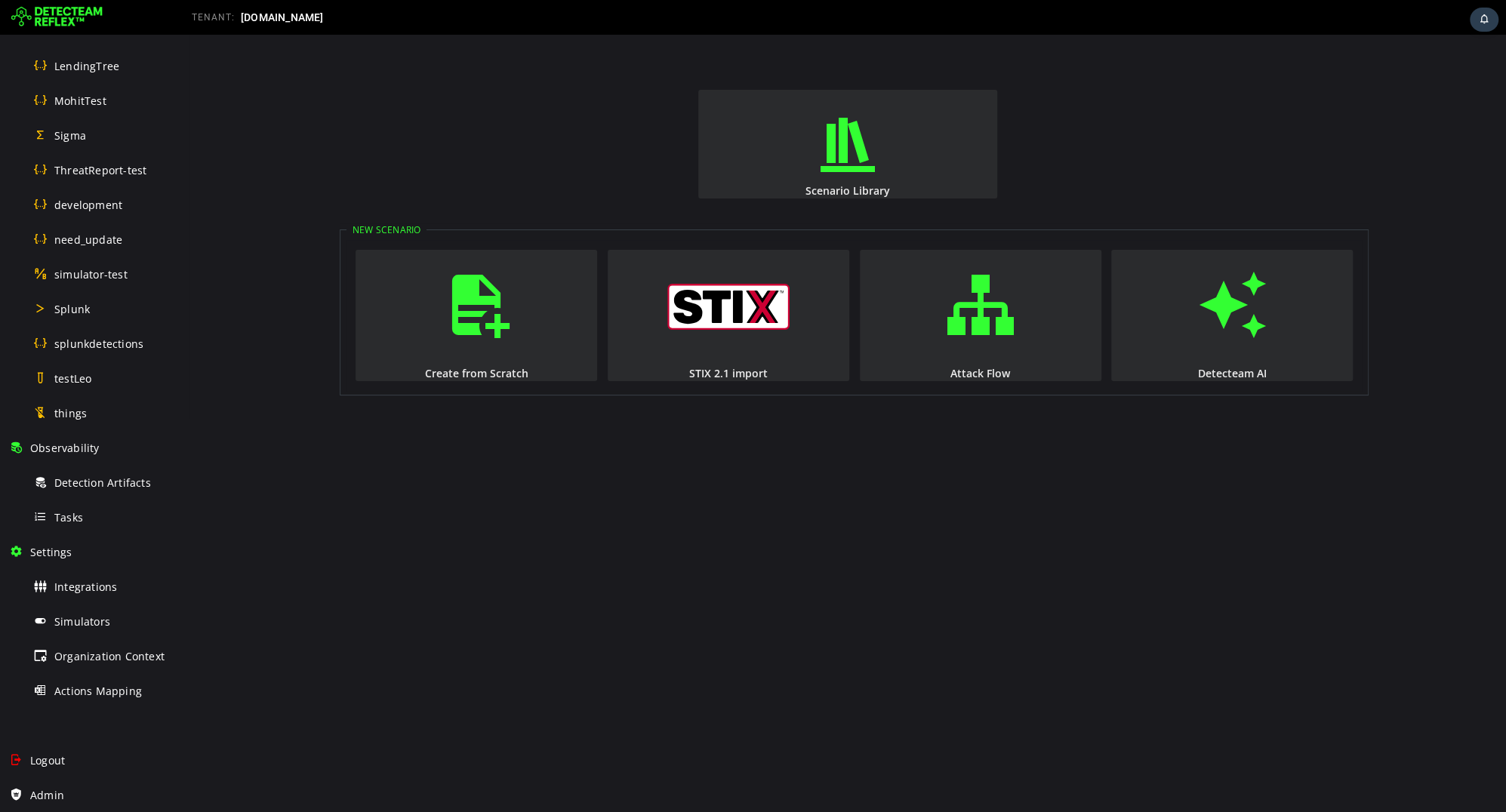
click at [123, 479] on span "Detection Artifacts" at bounding box center [103, 483] width 96 height 14
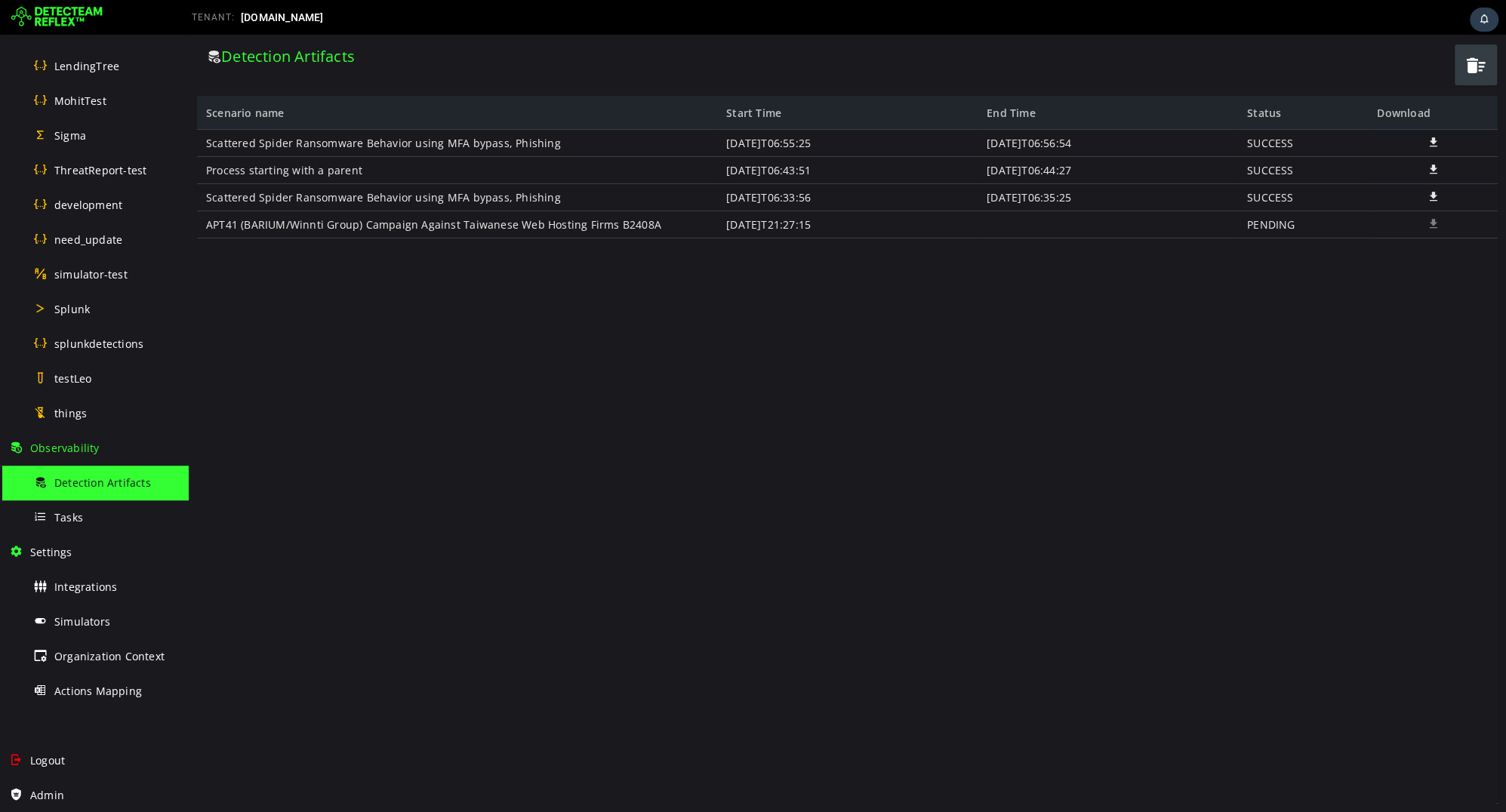
click at [1472, 68] on span "button" at bounding box center [1476, 65] width 23 height 31
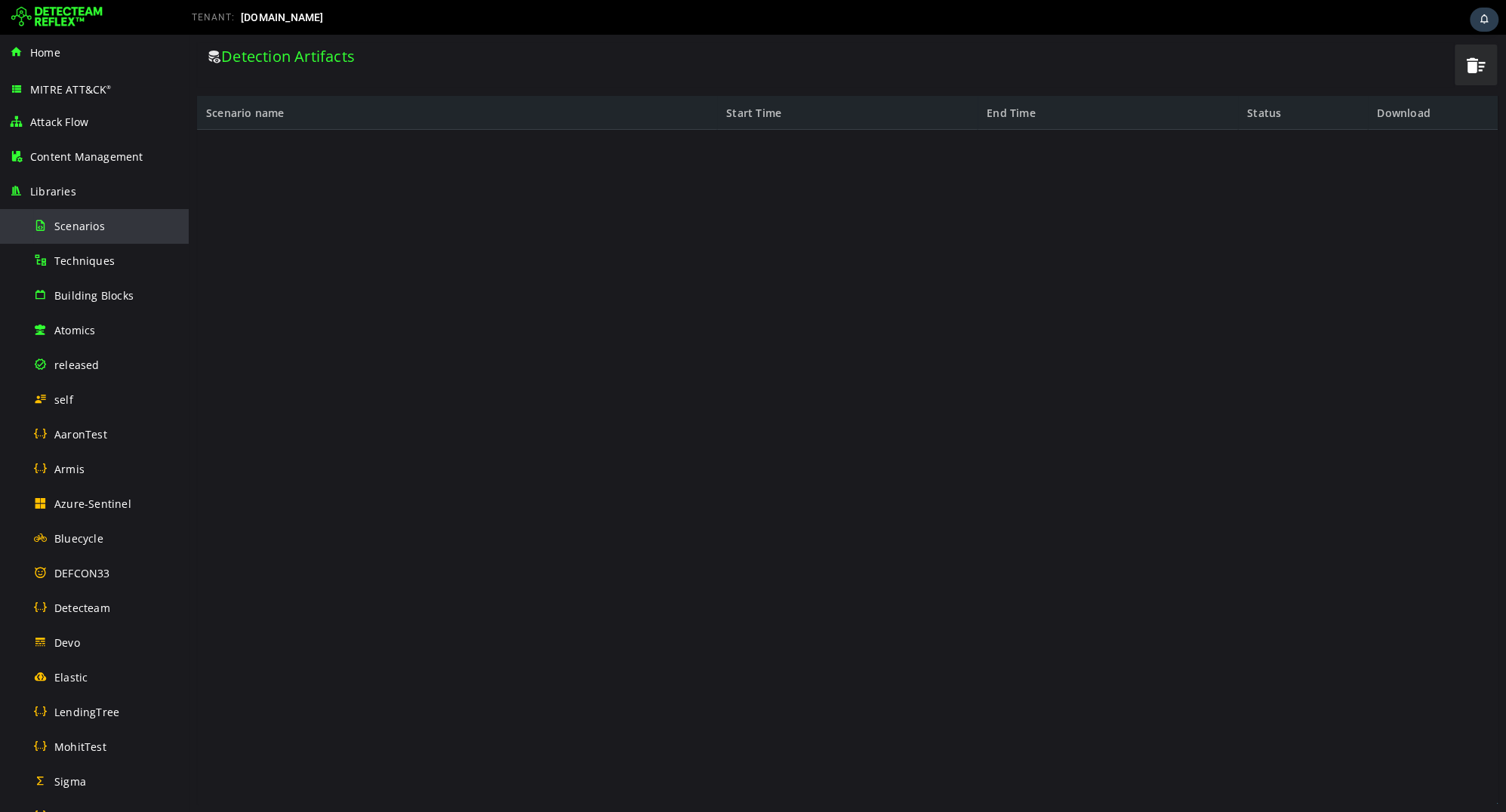
click at [95, 238] on div "Scenarios" at bounding box center [106, 226] width 146 height 34
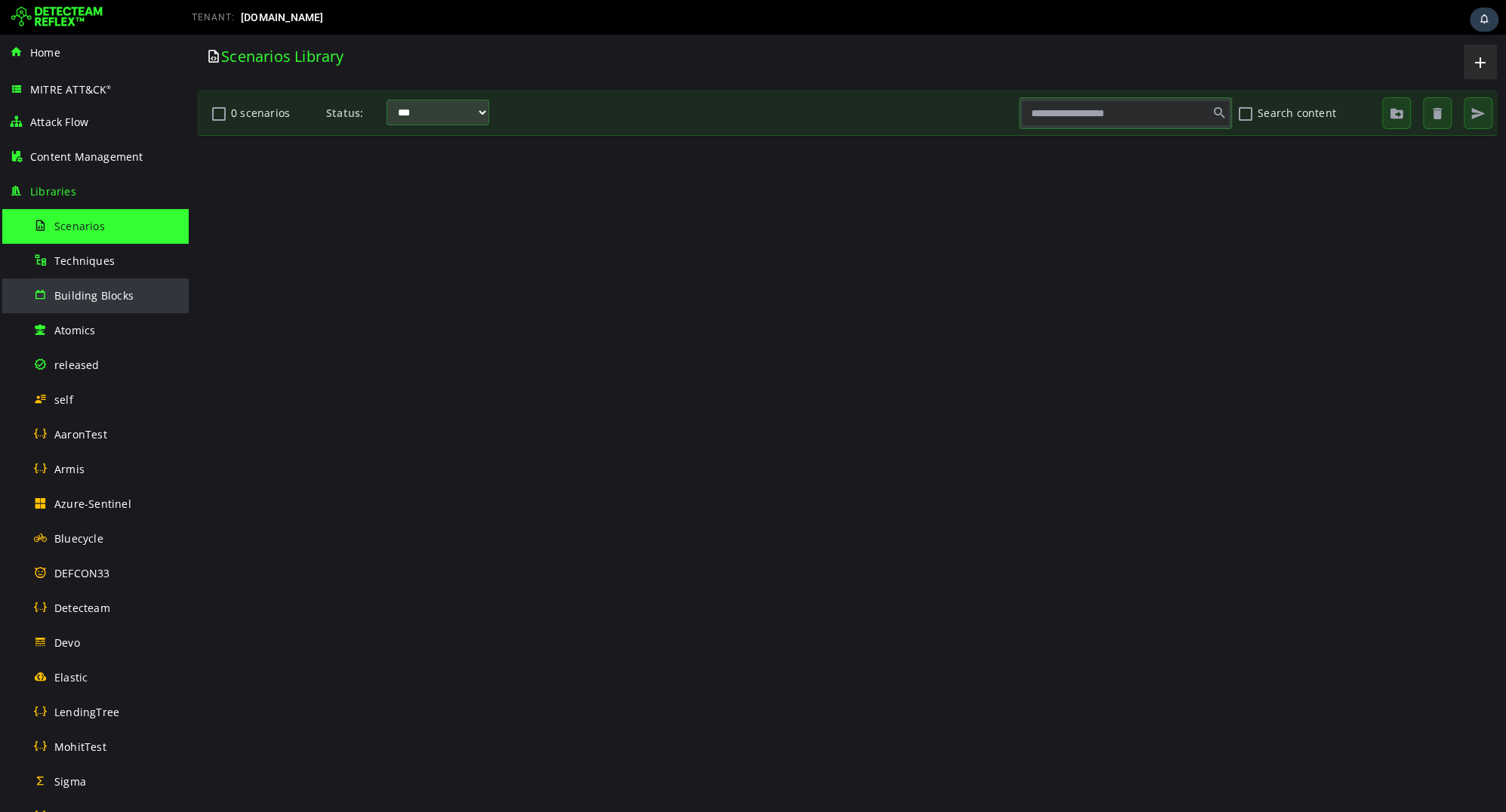
click at [84, 292] on span "Building Blocks" at bounding box center [94, 296] width 80 height 14
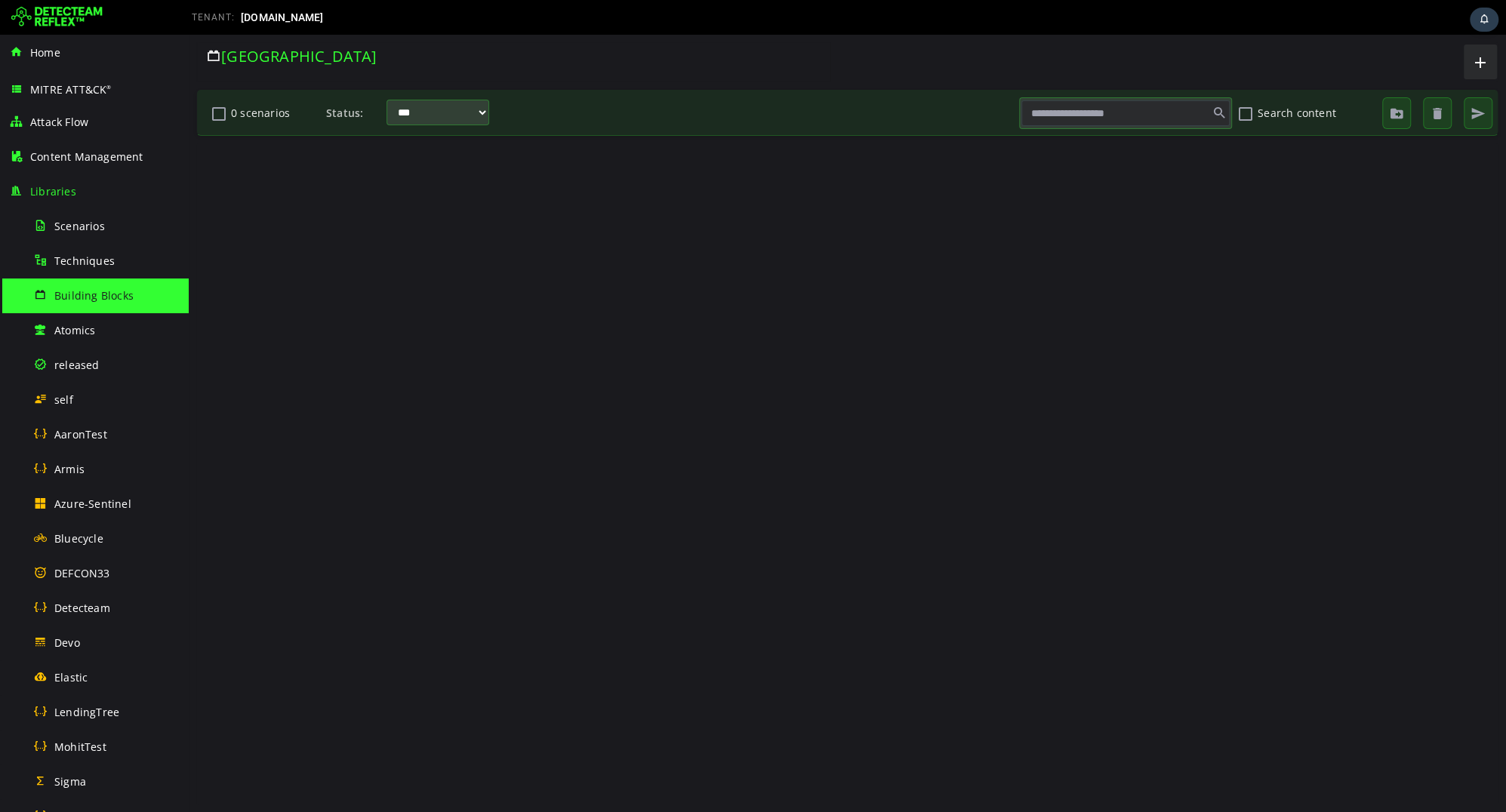
click at [220, 115] on button "0 scenarios" at bounding box center [219, 113] width 18 height 26
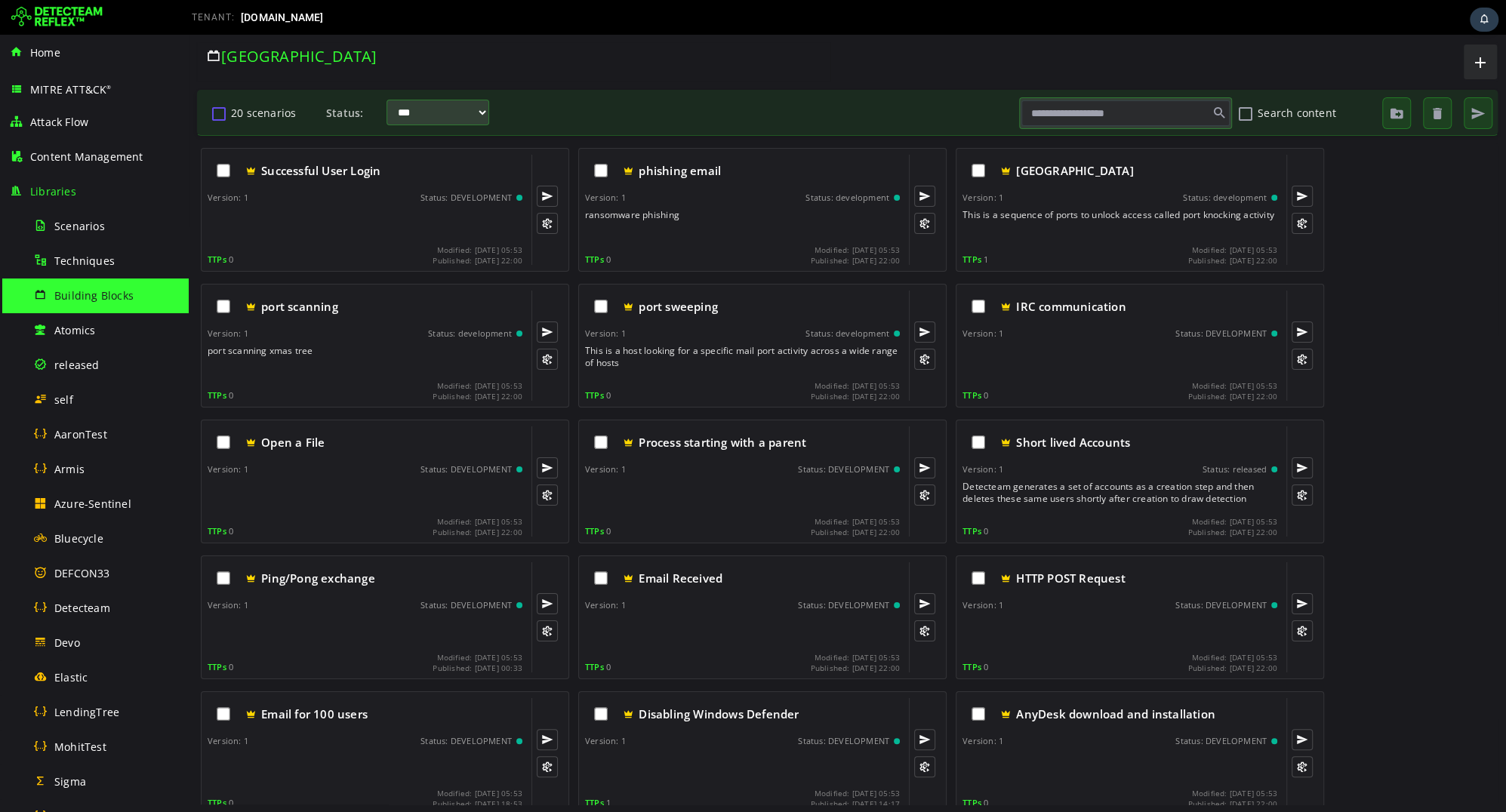
click at [216, 114] on button "20 scenarios" at bounding box center [219, 113] width 18 height 26
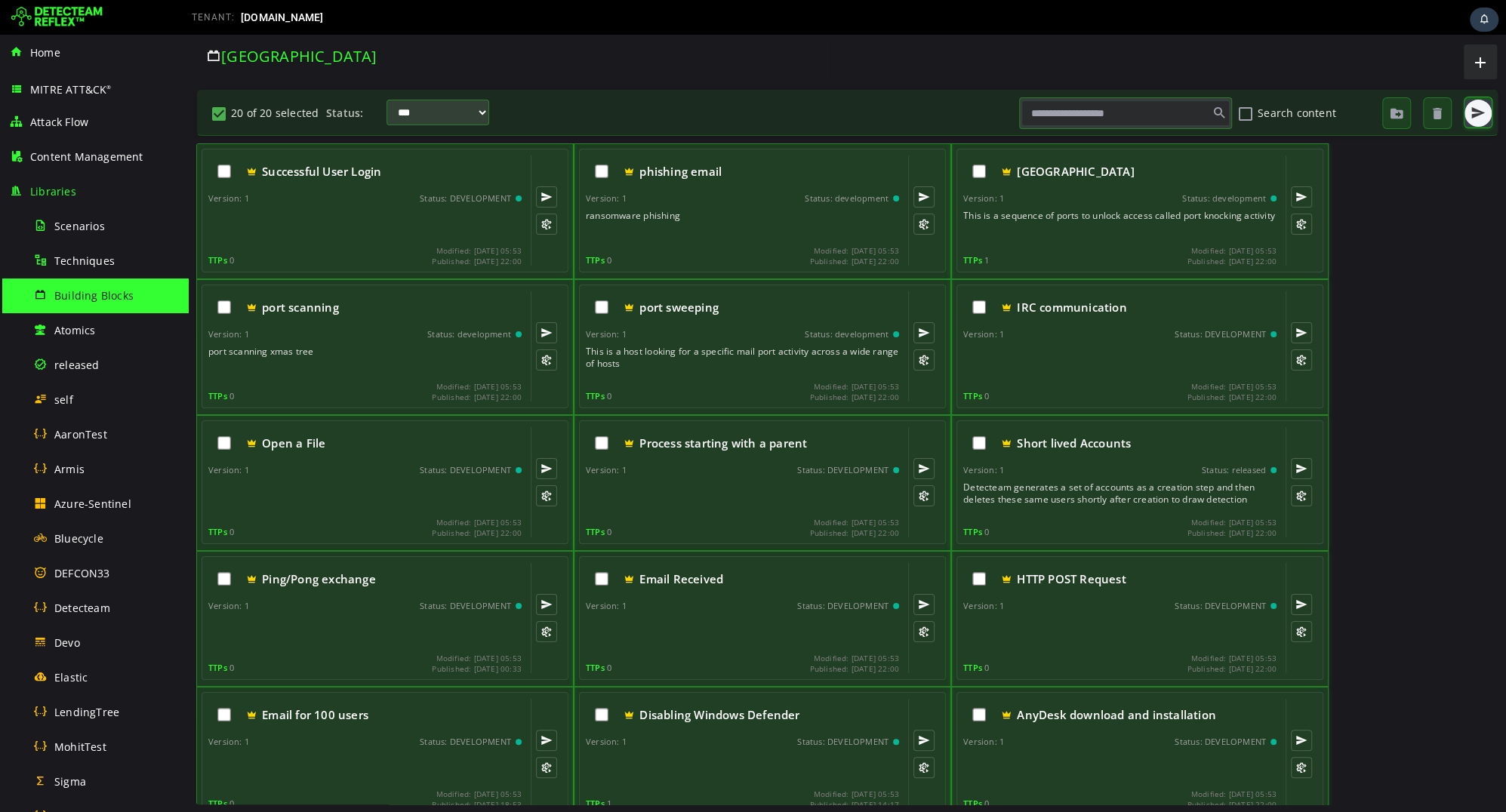
click at [1473, 120] on button "button" at bounding box center [1479, 113] width 27 height 27
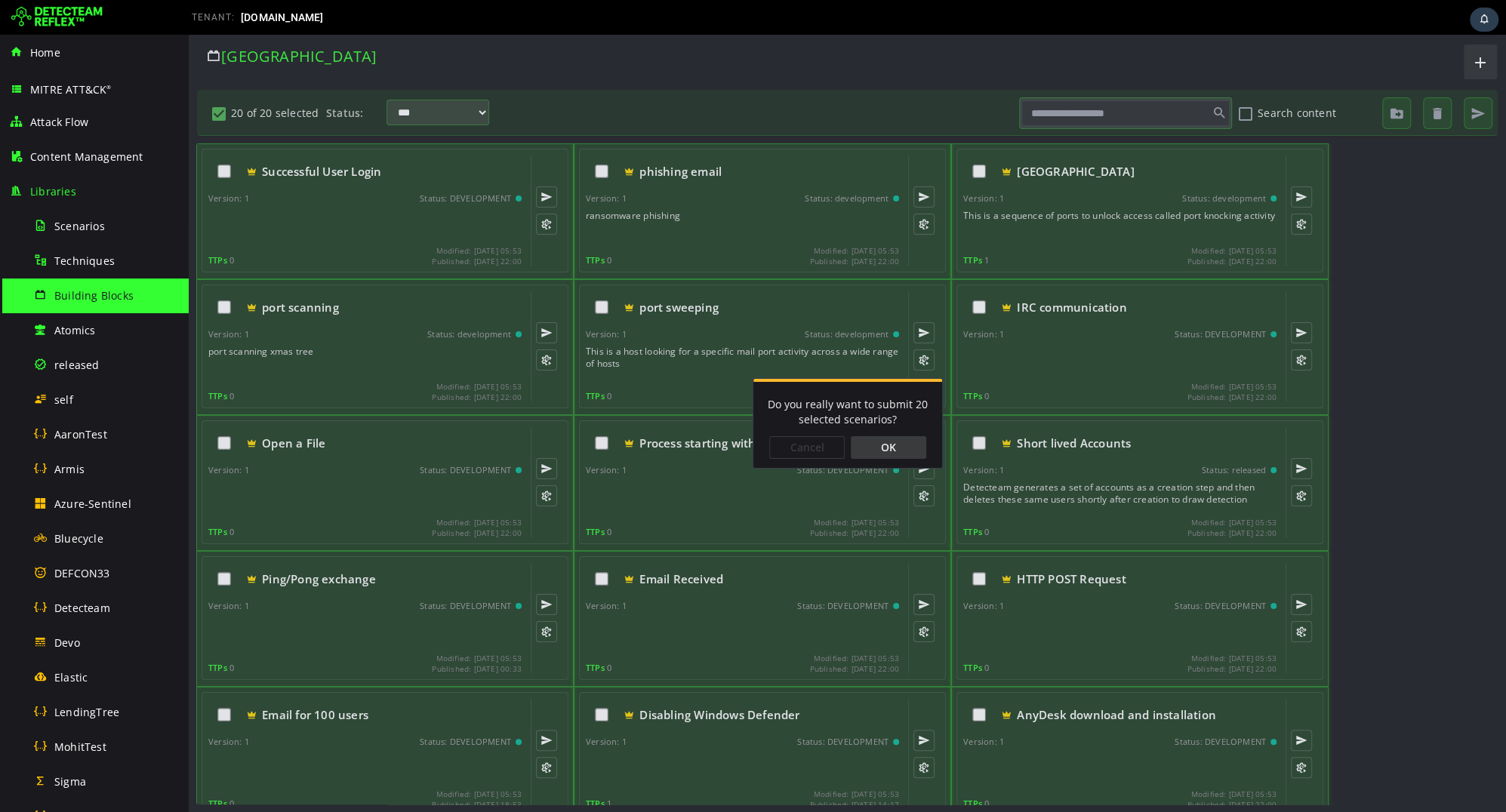
click at [891, 451] on div "OK" at bounding box center [889, 447] width 76 height 22
